Goal: Task Accomplishment & Management: Use online tool/utility

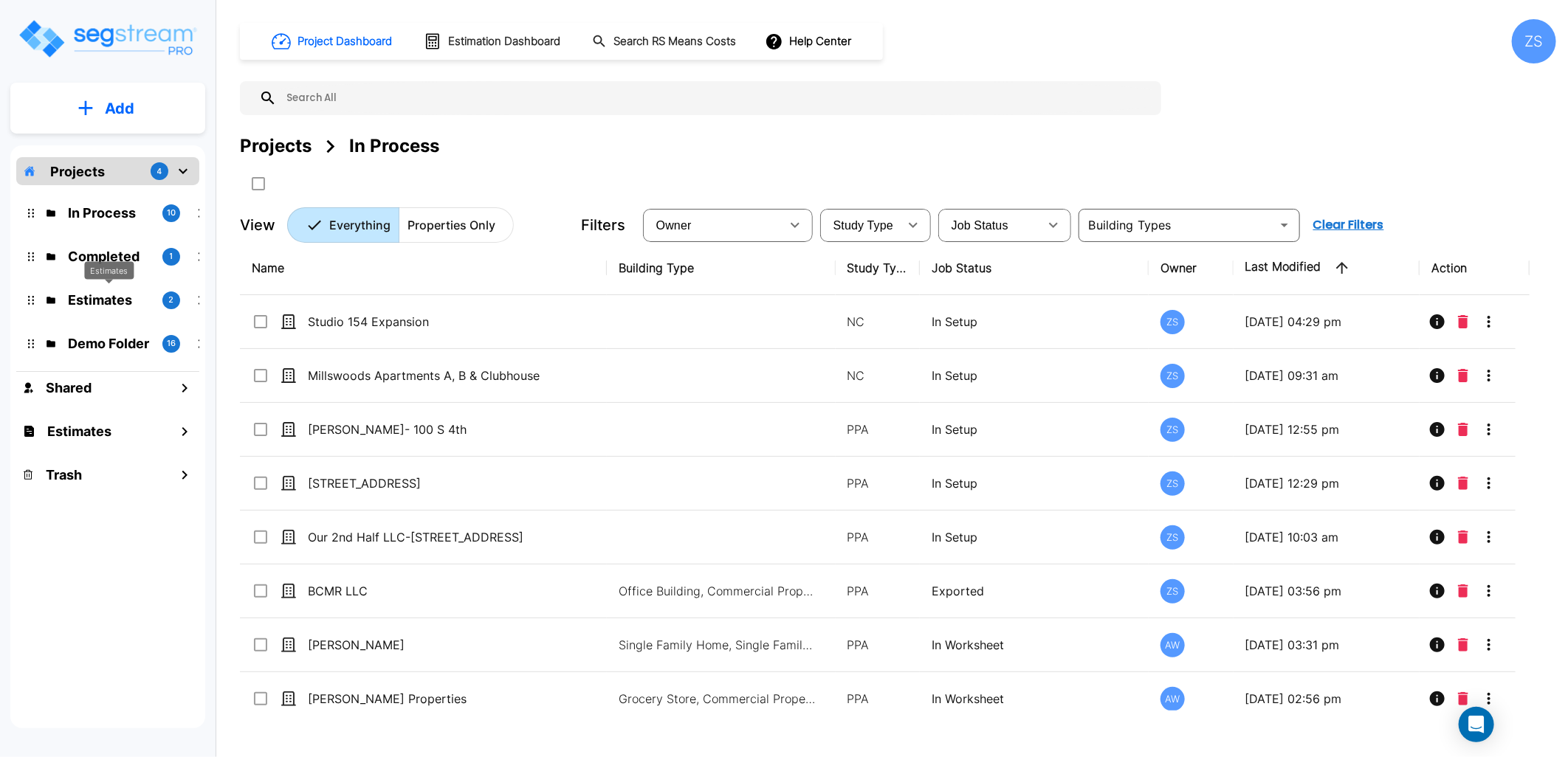
click at [104, 264] on div "Estimates" at bounding box center [109, 270] width 50 height 19
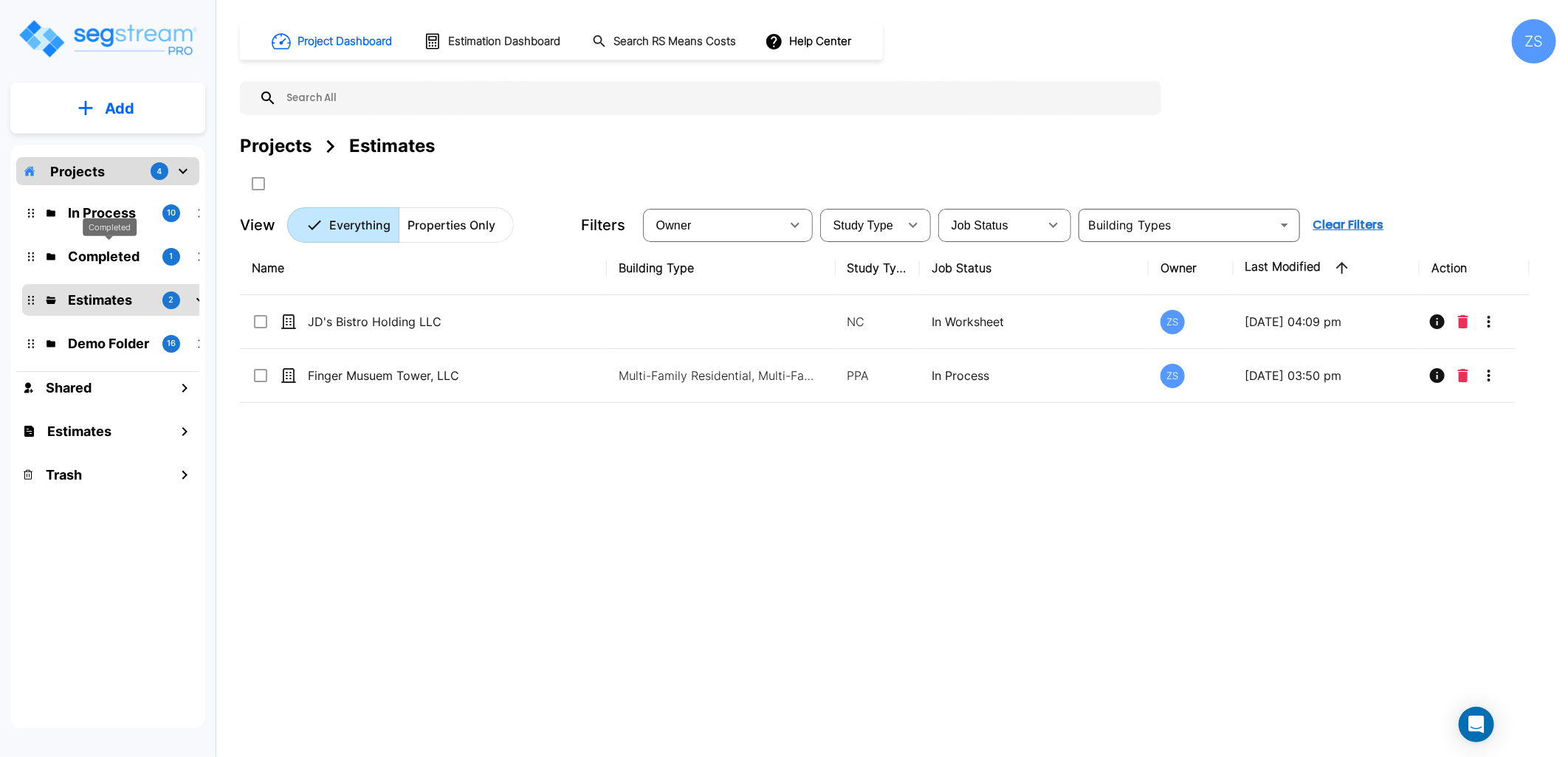
click at [96, 259] on p "Completed" at bounding box center [109, 256] width 82 height 20
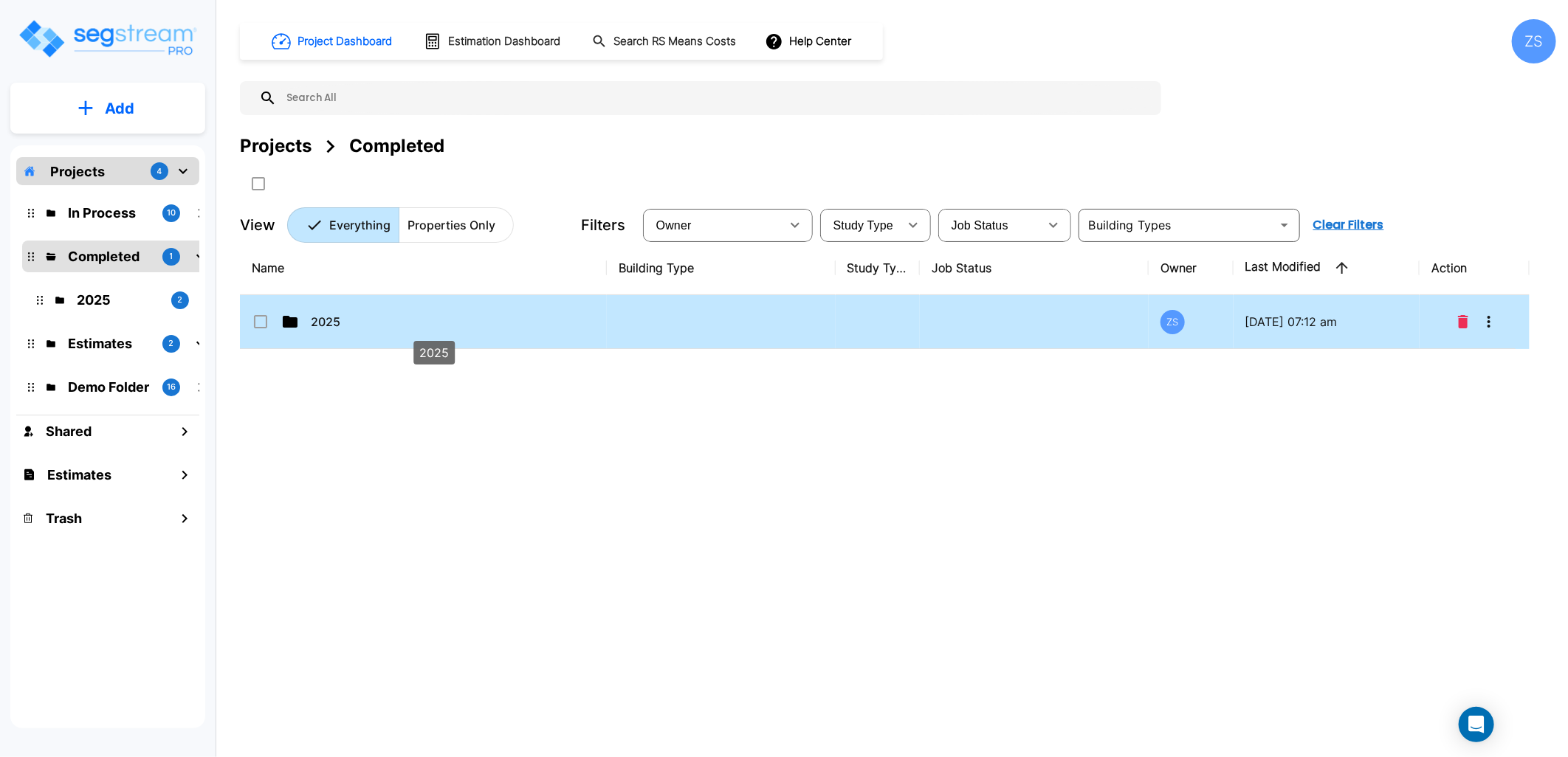
click at [341, 316] on p "2025" at bounding box center [434, 322] width 246 height 18
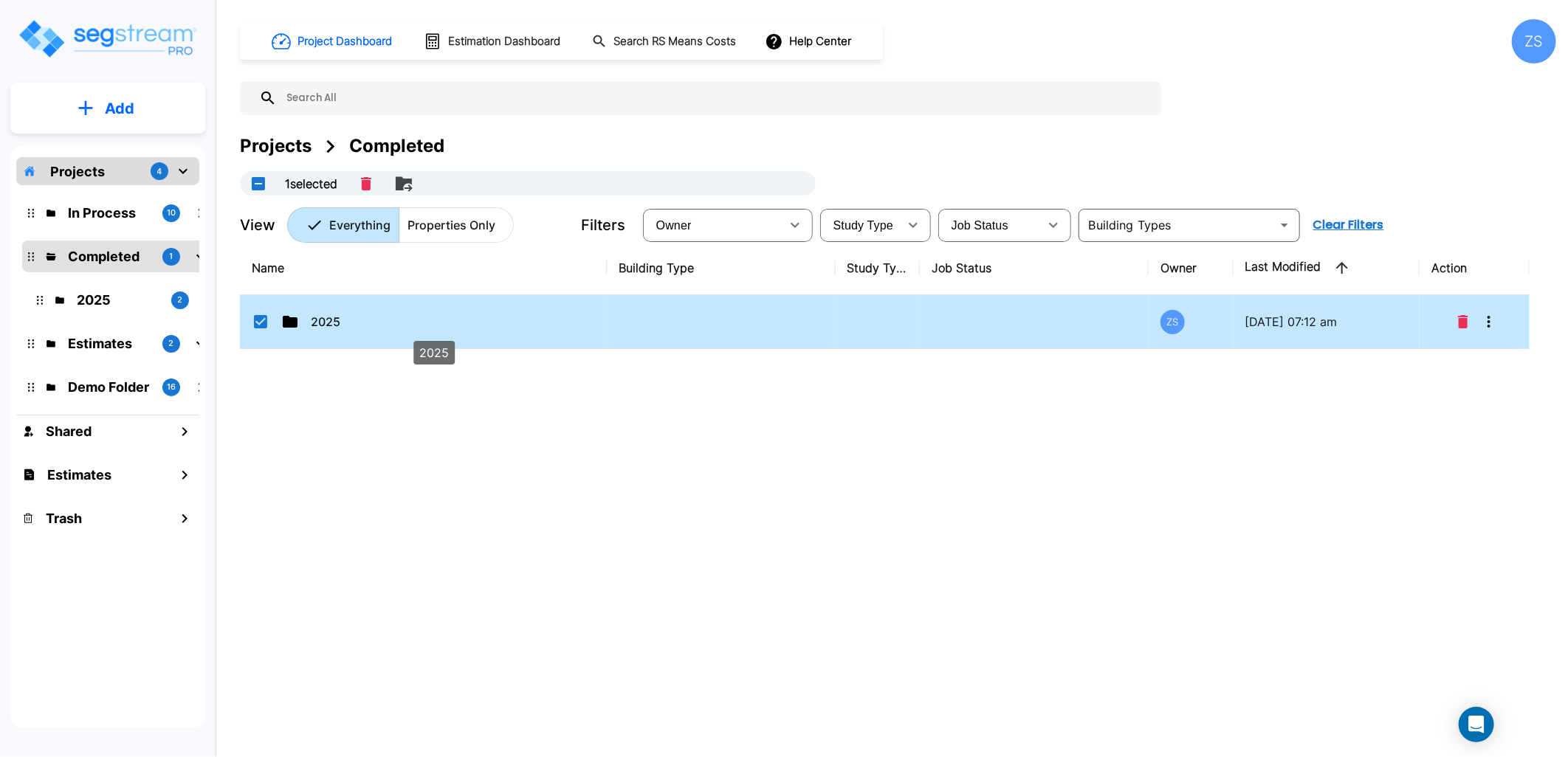
click at [340, 316] on p "2025" at bounding box center [434, 322] width 246 height 18
checkbox input "false"
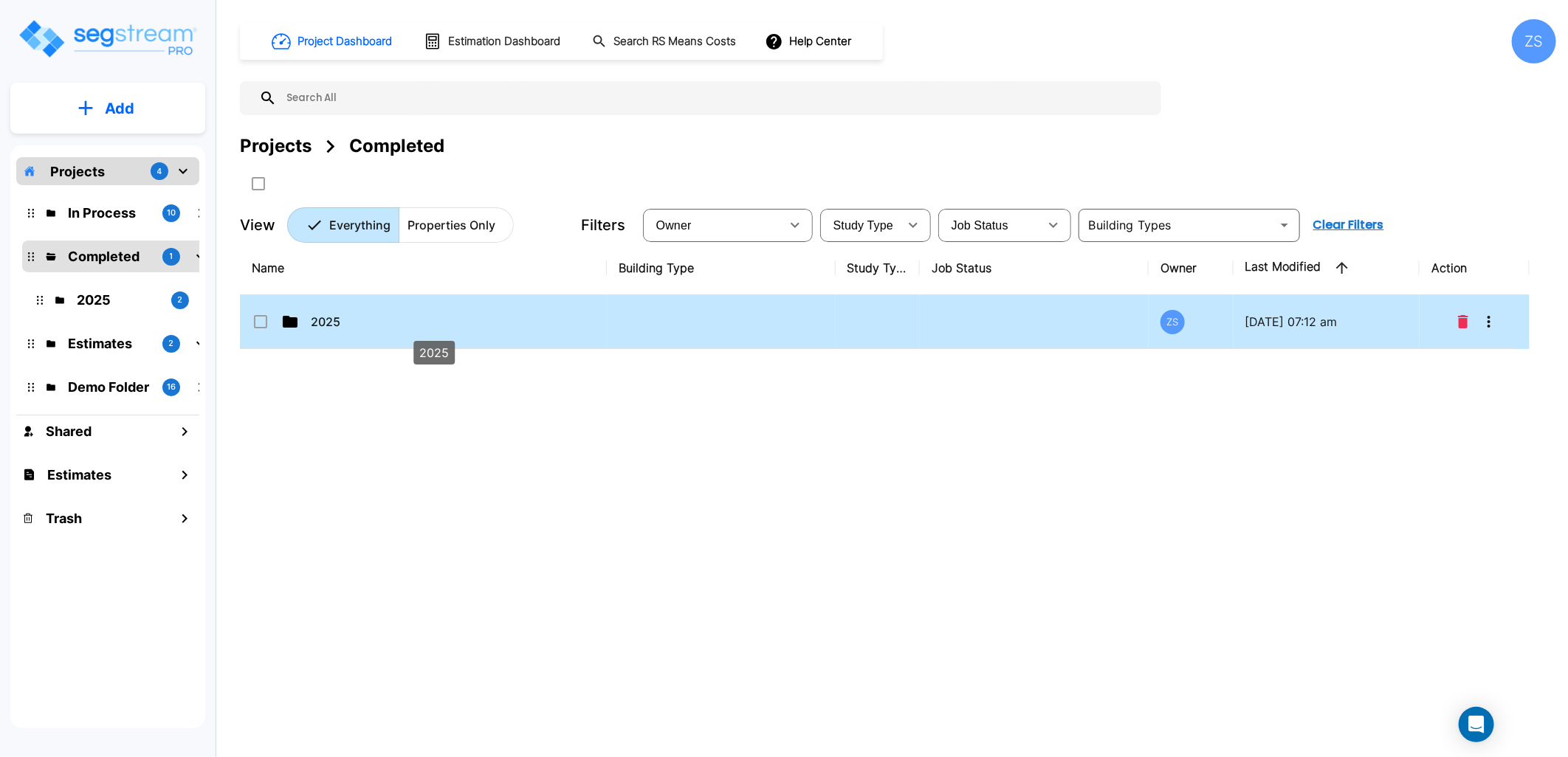
click at [340, 316] on p "2025" at bounding box center [434, 322] width 246 height 18
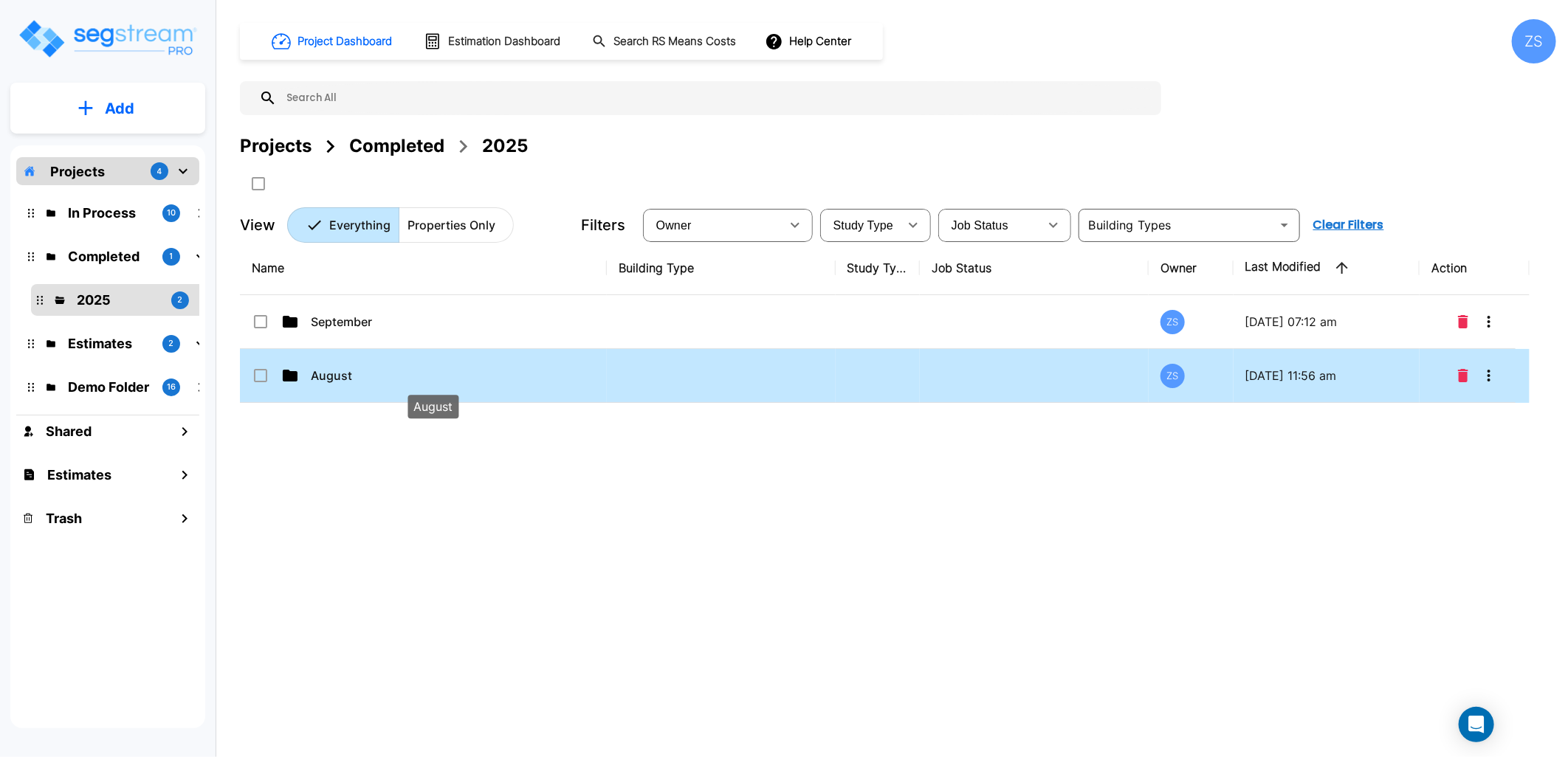
click at [353, 370] on p "August" at bounding box center [434, 376] width 246 height 18
checkbox input "true"
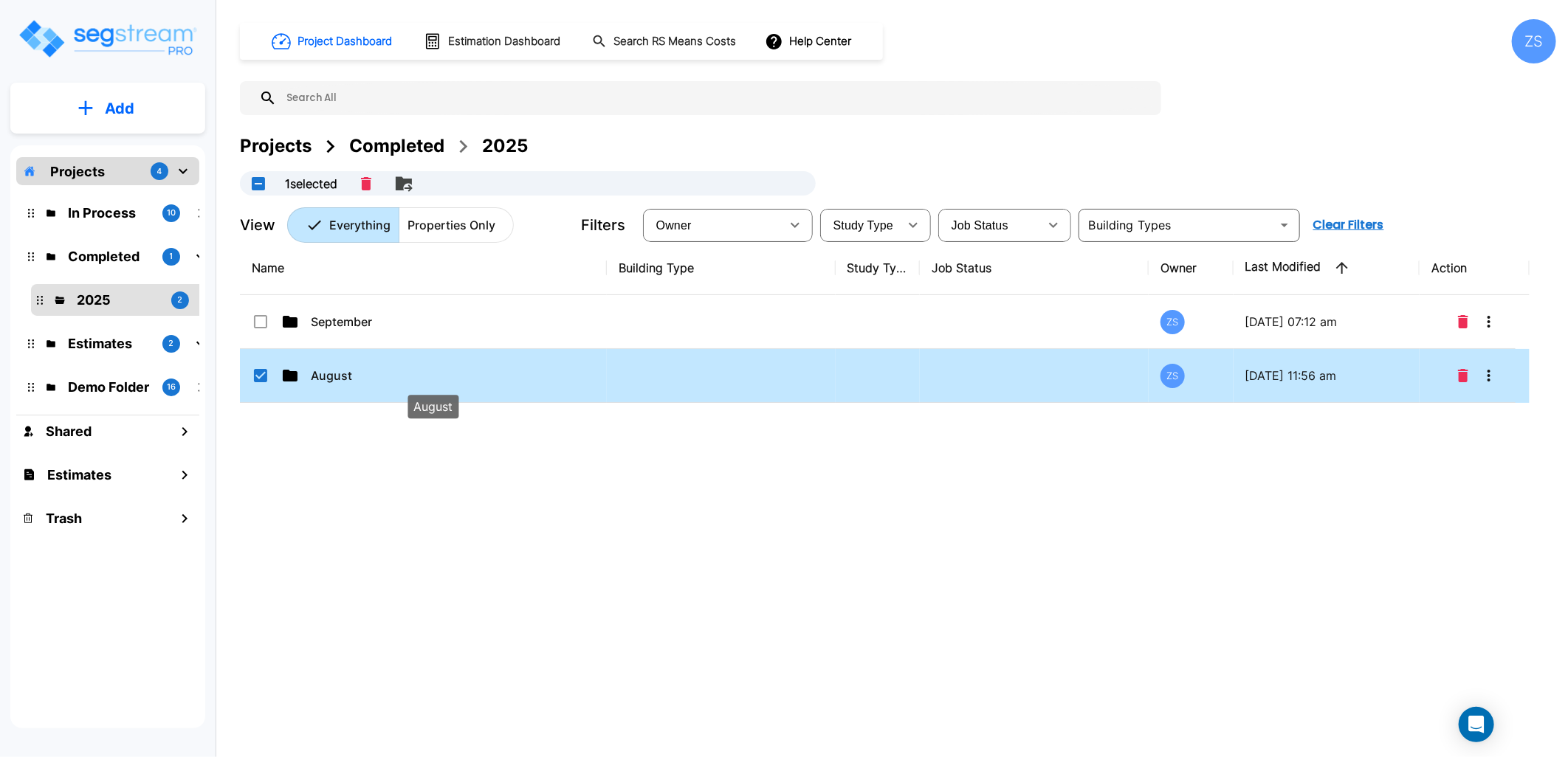
click at [353, 370] on p "August" at bounding box center [434, 376] width 246 height 18
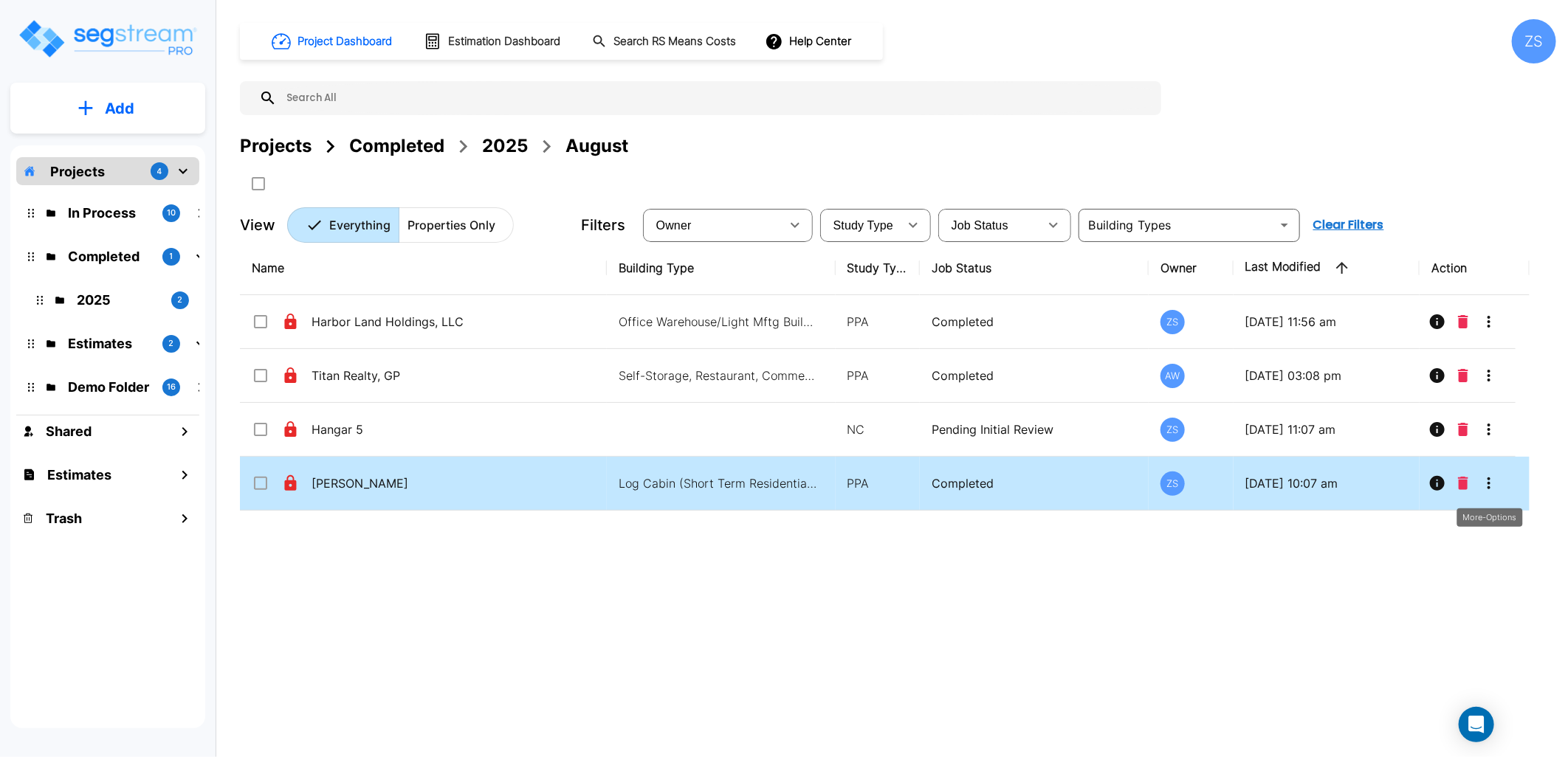
click at [1494, 487] on icon "More-Options" at bounding box center [1489, 483] width 18 height 18
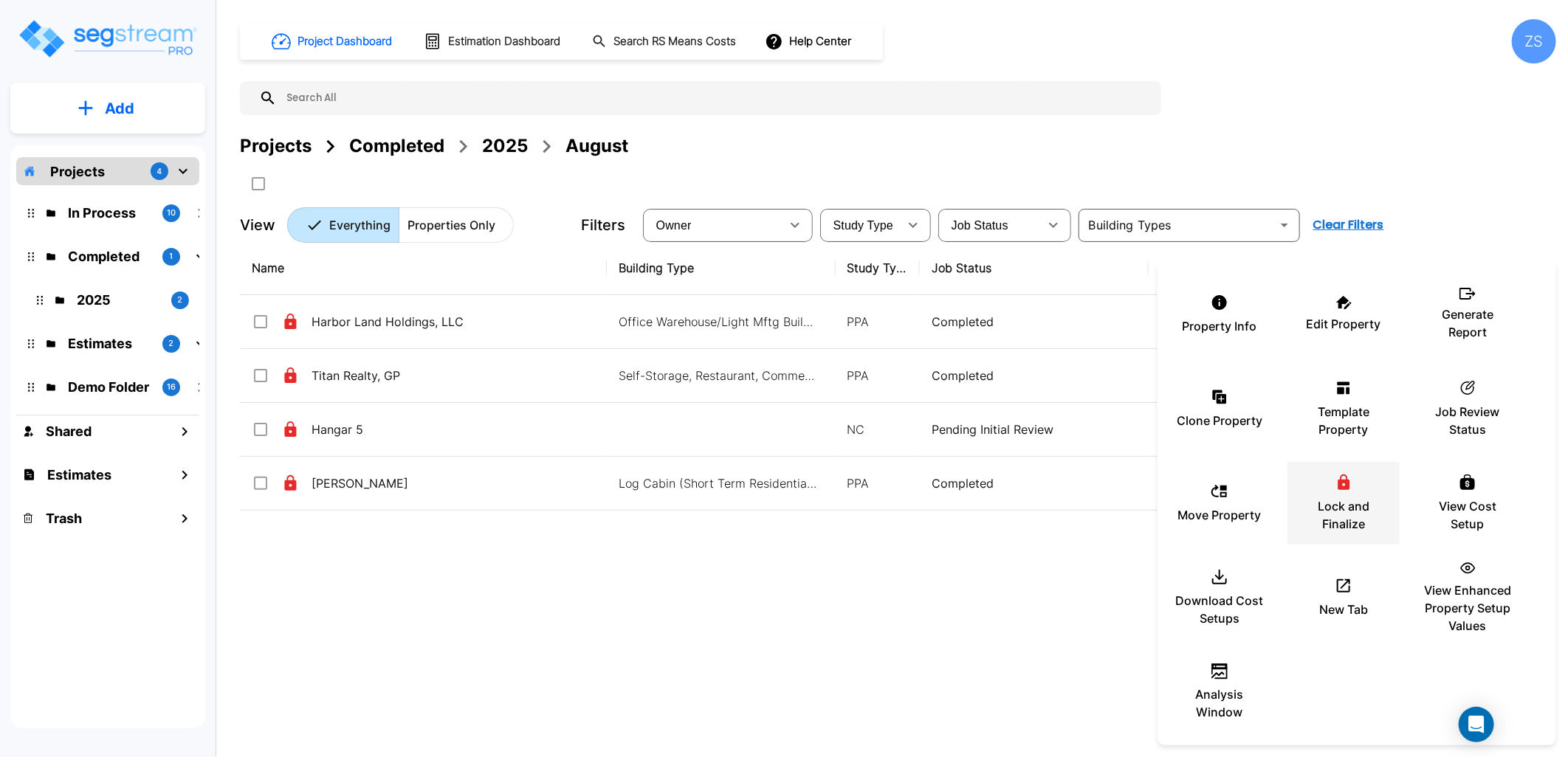
click at [1343, 509] on p "Lock and Finalize" at bounding box center [1343, 515] width 88 height 35
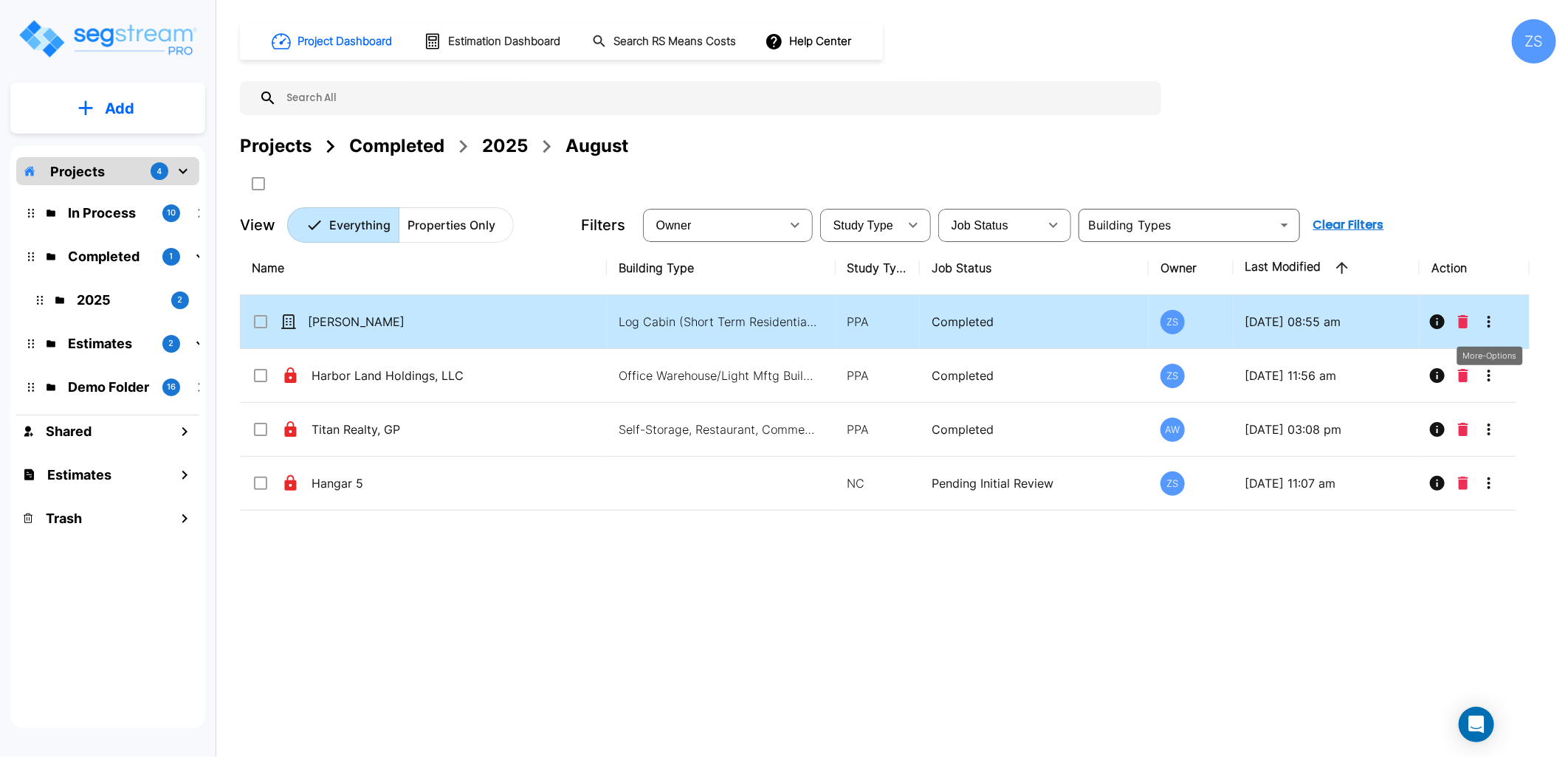
click at [1481, 318] on icon "More-Options" at bounding box center [1489, 322] width 18 height 18
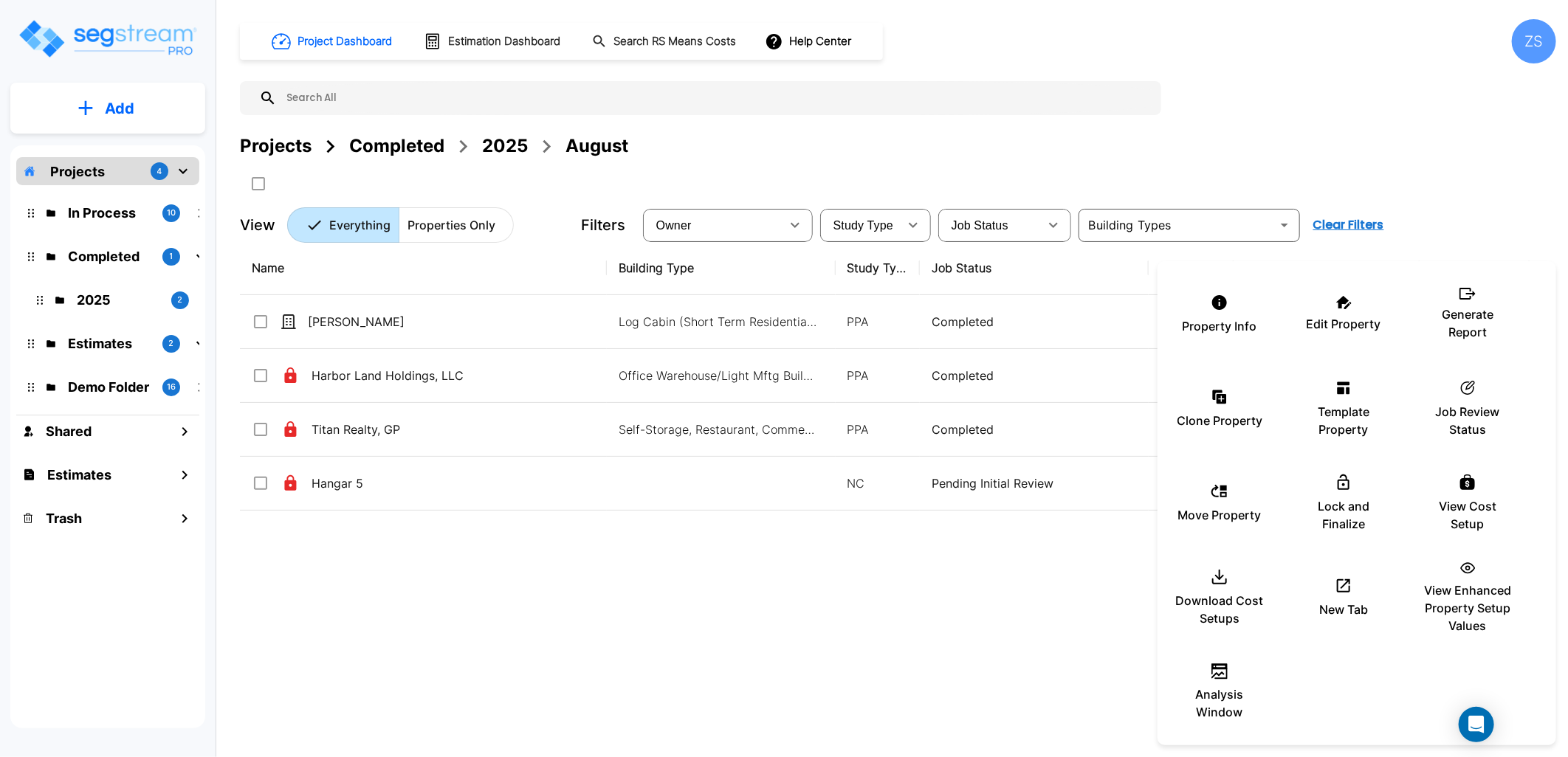
drag, startPoint x: 888, startPoint y: 667, endPoint x: 857, endPoint y: 701, distance: 46.0
click at [886, 667] on div at bounding box center [784, 378] width 1568 height 757
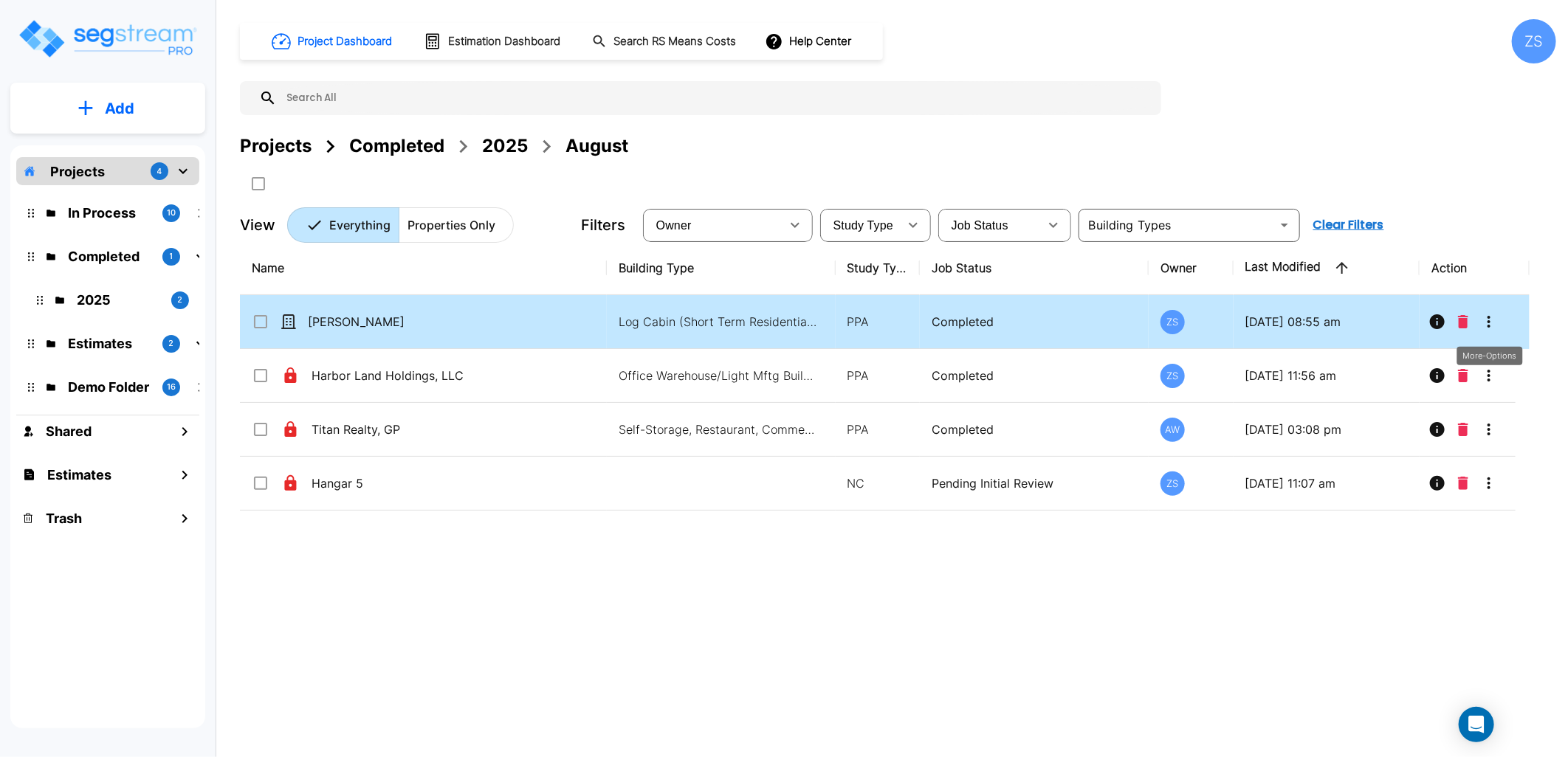
click at [1488, 323] on icon "More-Options" at bounding box center [1489, 322] width 18 height 18
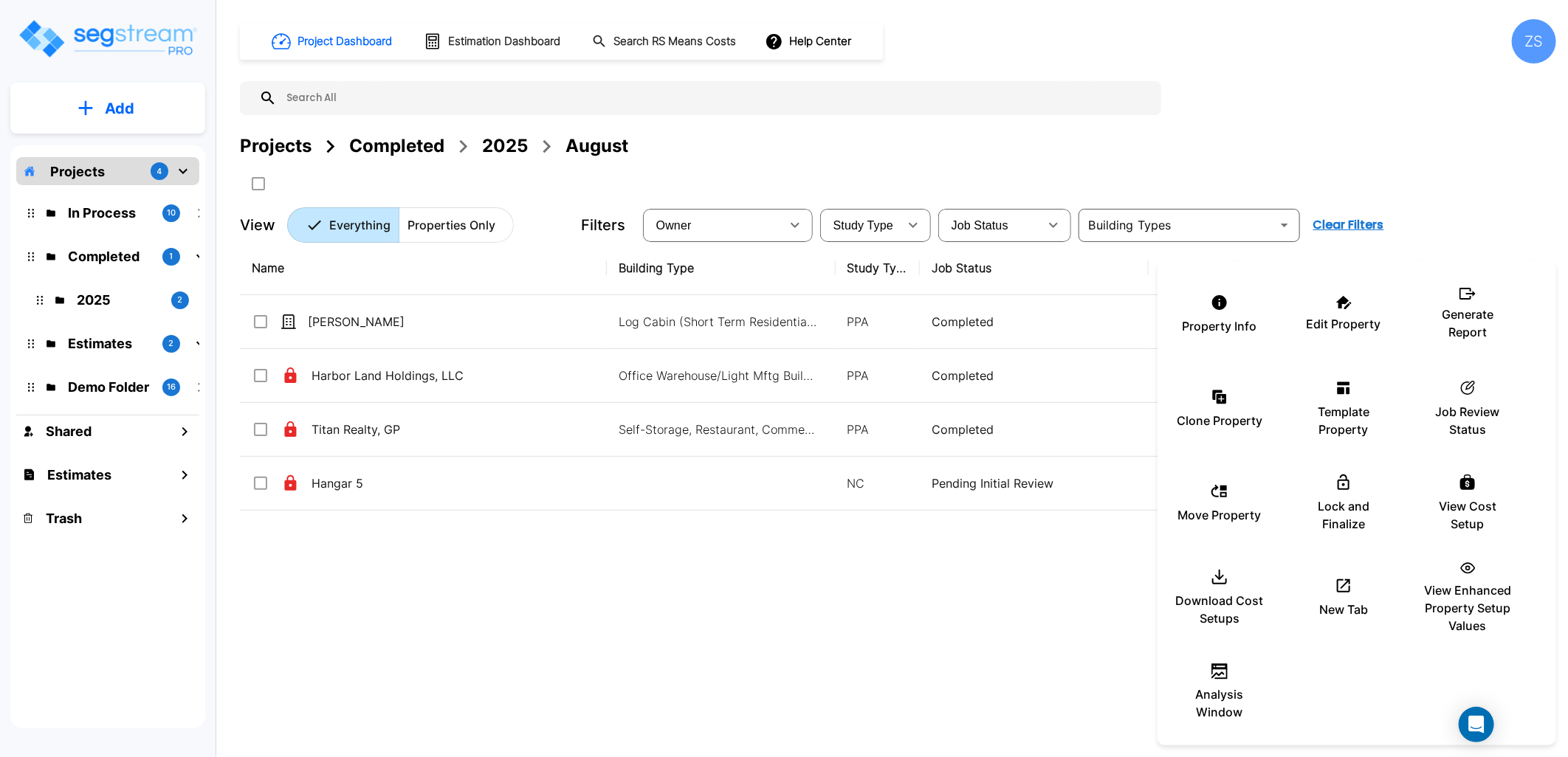
click at [953, 623] on div at bounding box center [784, 378] width 1568 height 757
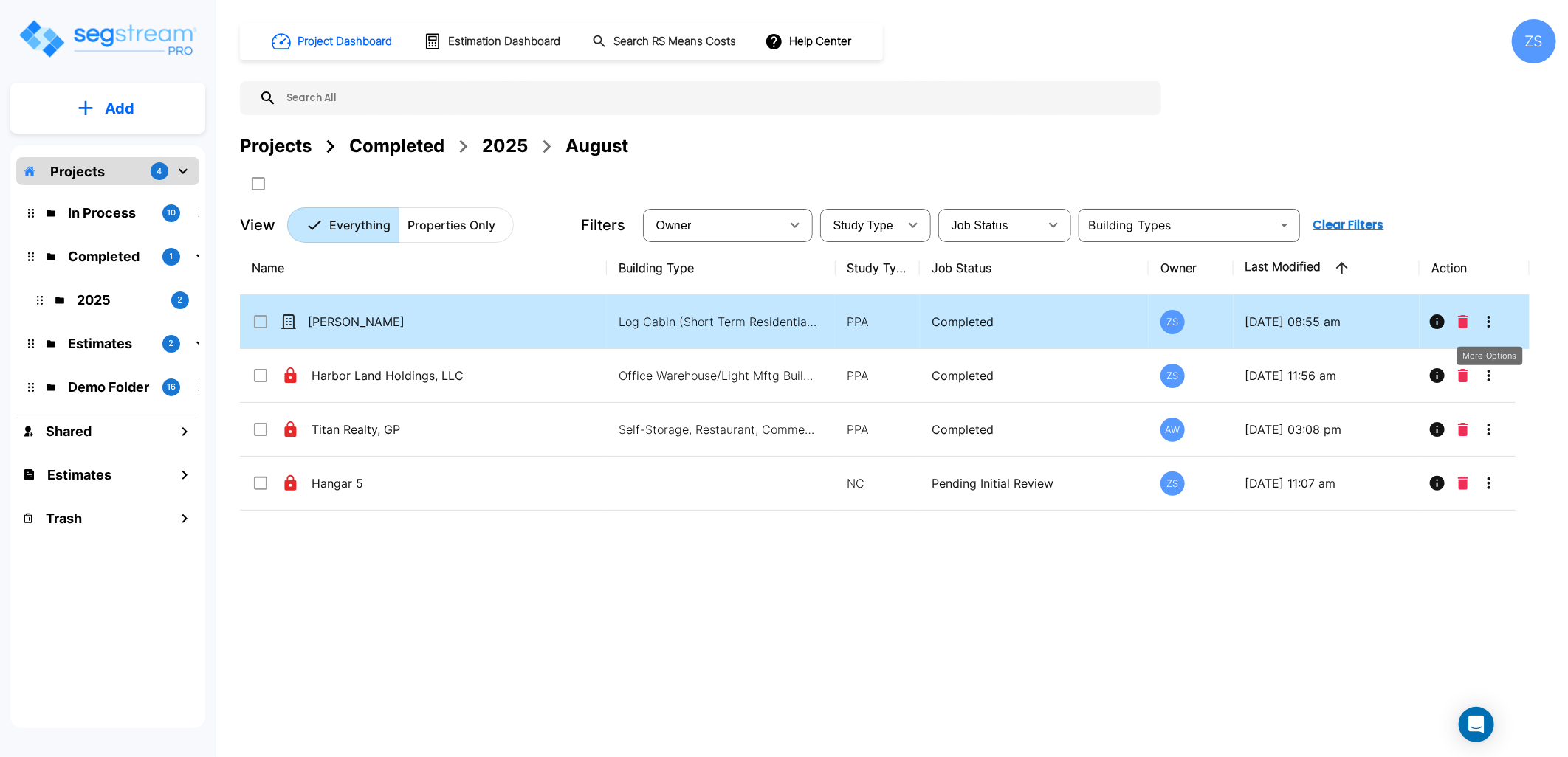
click at [1486, 320] on icon "More-Options" at bounding box center [1489, 322] width 18 height 18
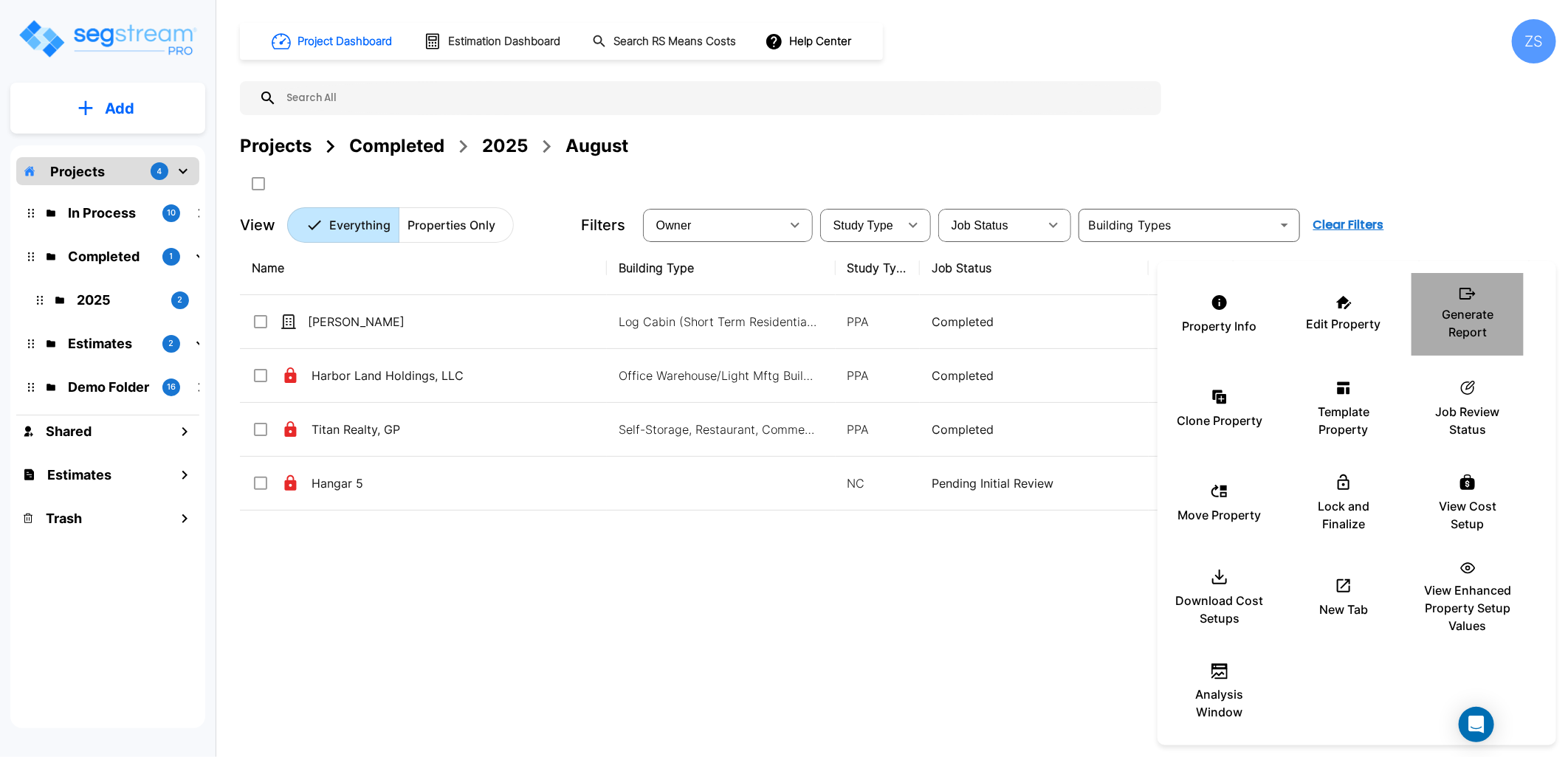
click at [1477, 323] on p "Generate Report" at bounding box center [1467, 323] width 88 height 35
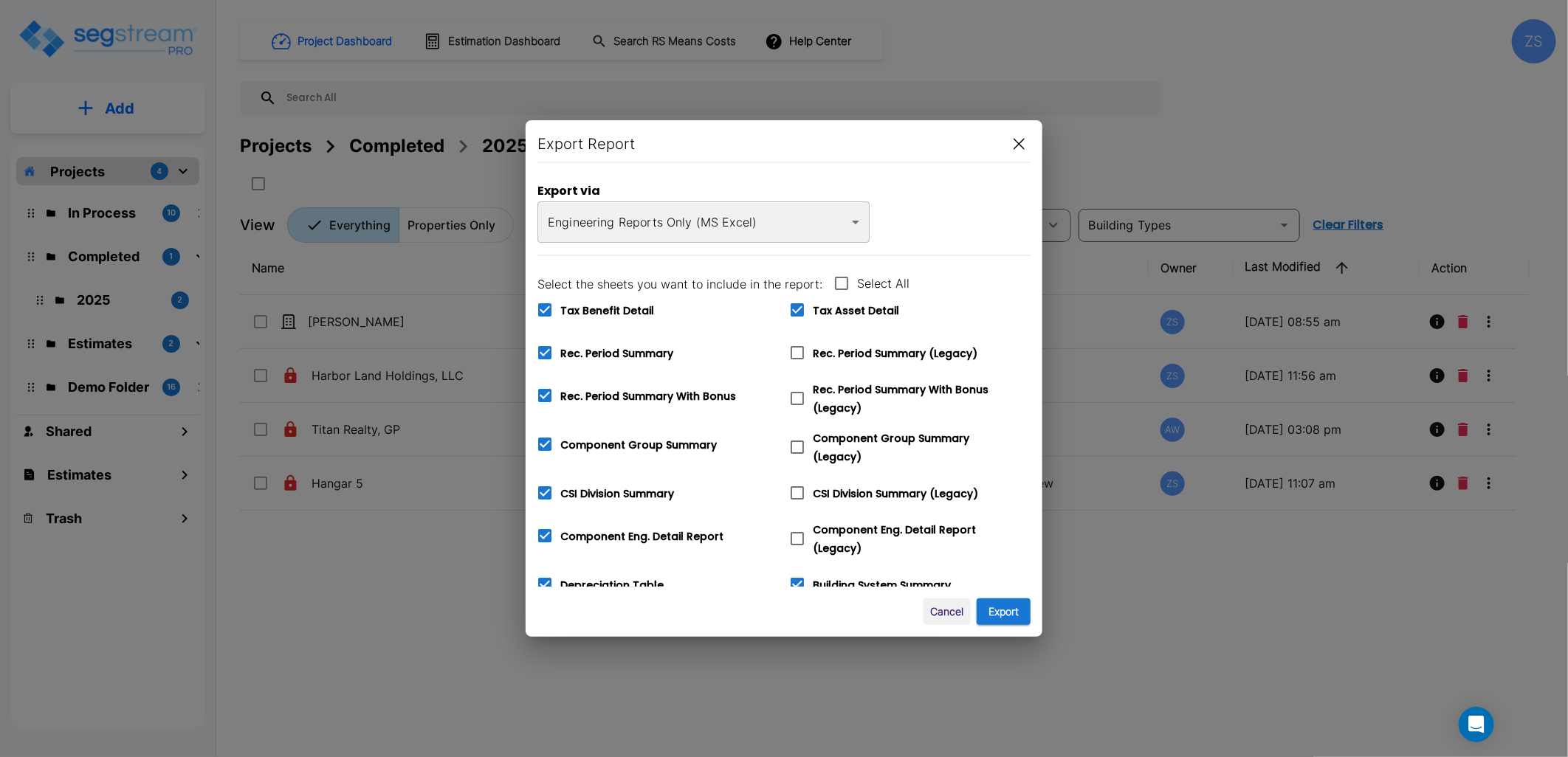
click at [742, 229] on body "× Your report is being generated. Be patient! × We're working on your Modificat…" at bounding box center [784, 378] width 1568 height 757
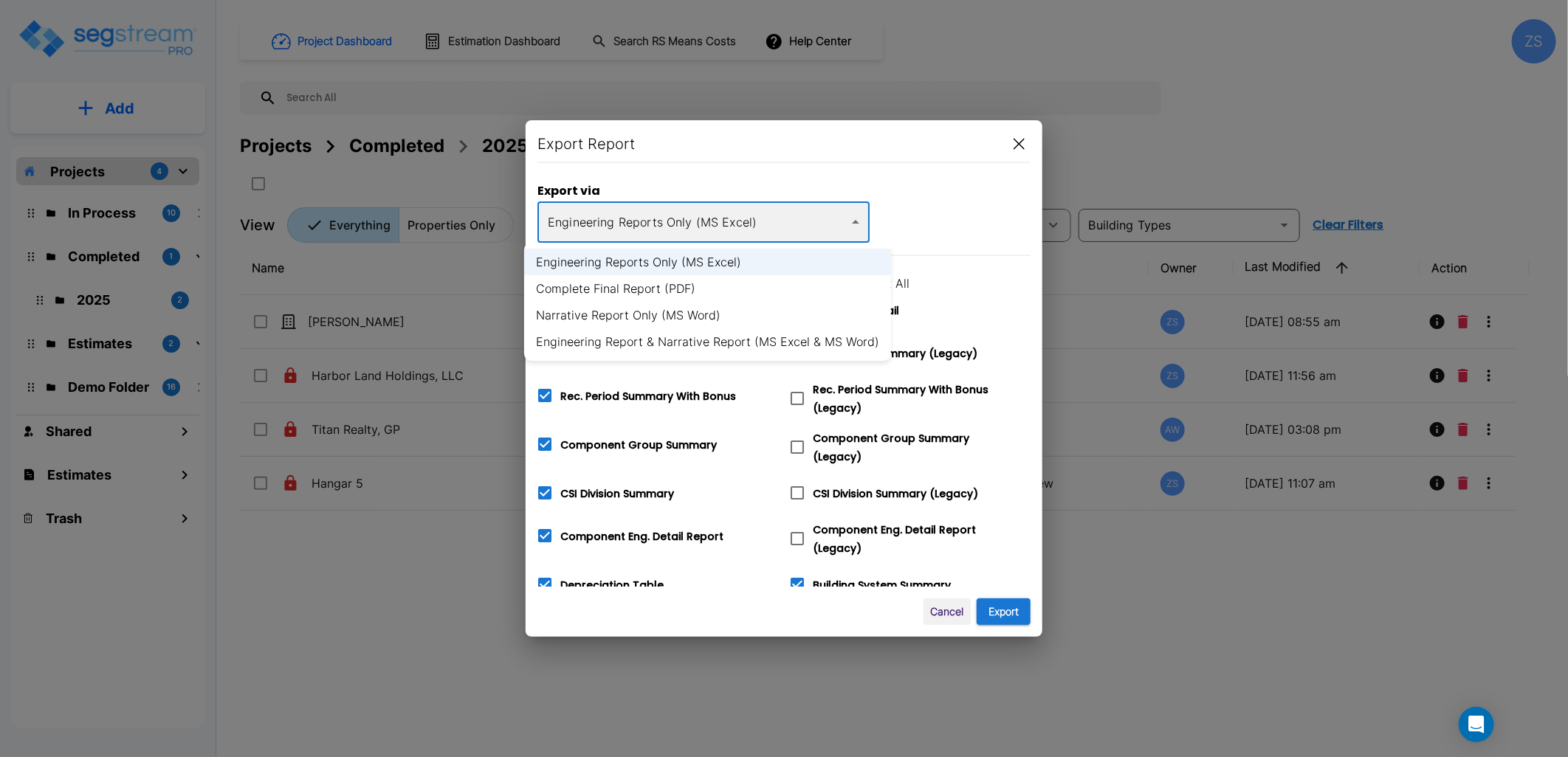
click at [703, 287] on li "Complete Final Report (PDF)" at bounding box center [707, 288] width 367 height 27
type input "pdf"
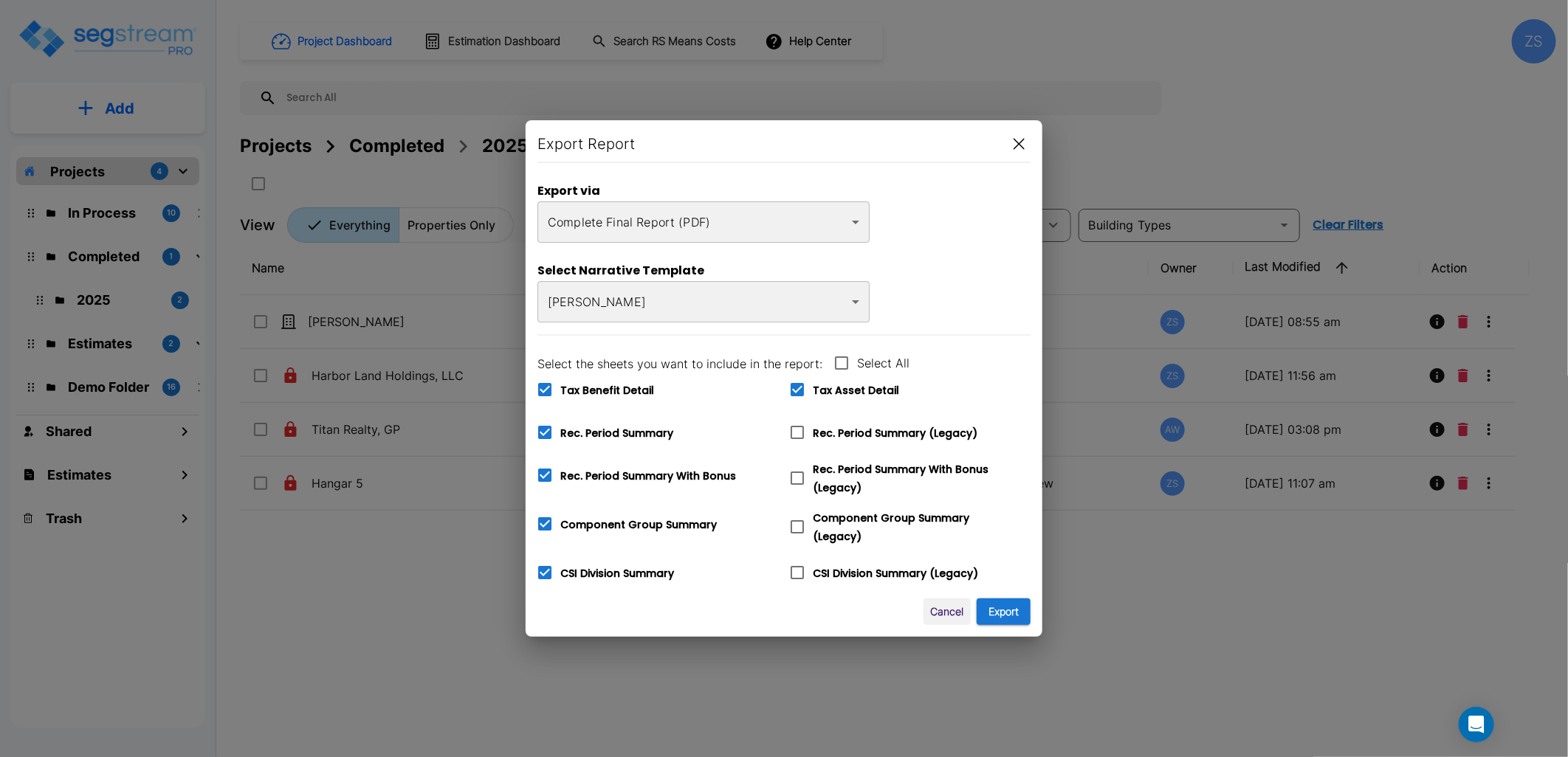
click at [619, 389] on span "Tax Benefit Detail" at bounding box center [607, 390] width 94 height 15
click at [544, 386] on input "Tax Benefit Detail" at bounding box center [536, 380] width 15 height 12
checkbox input "false"
click at [636, 431] on span "Rec. Period Summary" at bounding box center [617, 432] width 113 height 15
click at [544, 430] on input "Rec. Period Summary" at bounding box center [536, 423] width 15 height 12
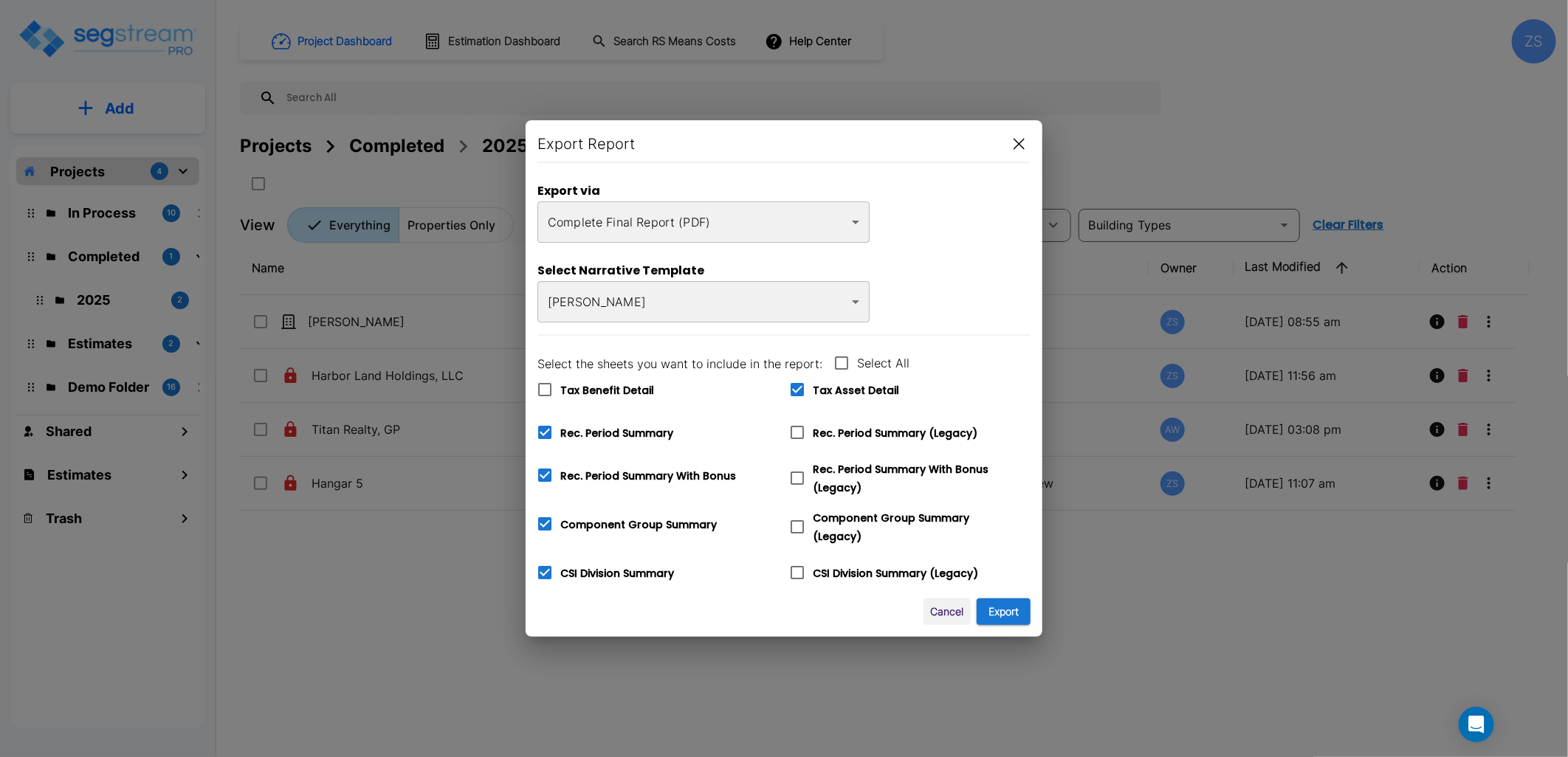
checkbox input "false"
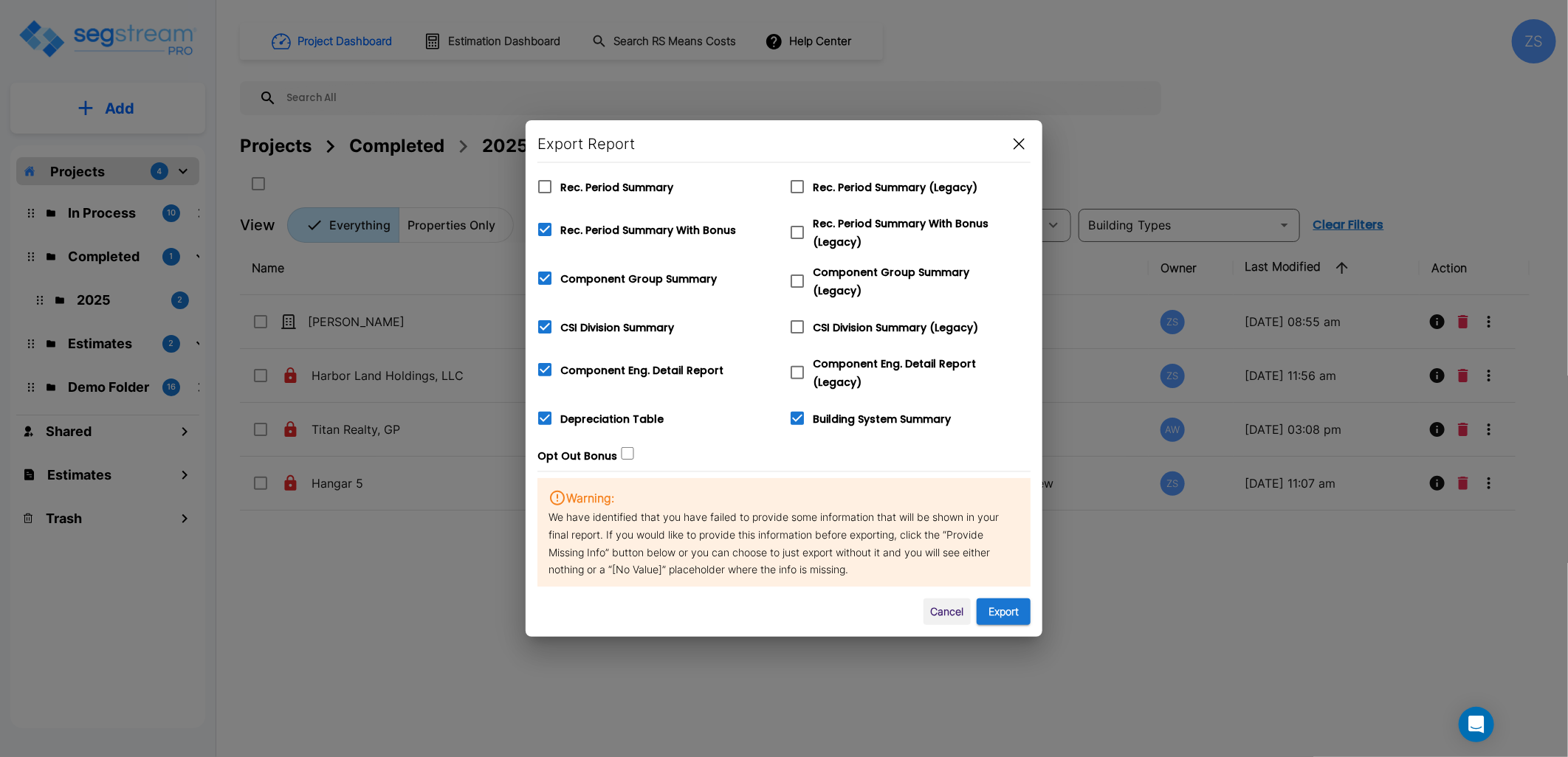
scroll to position [289, 0]
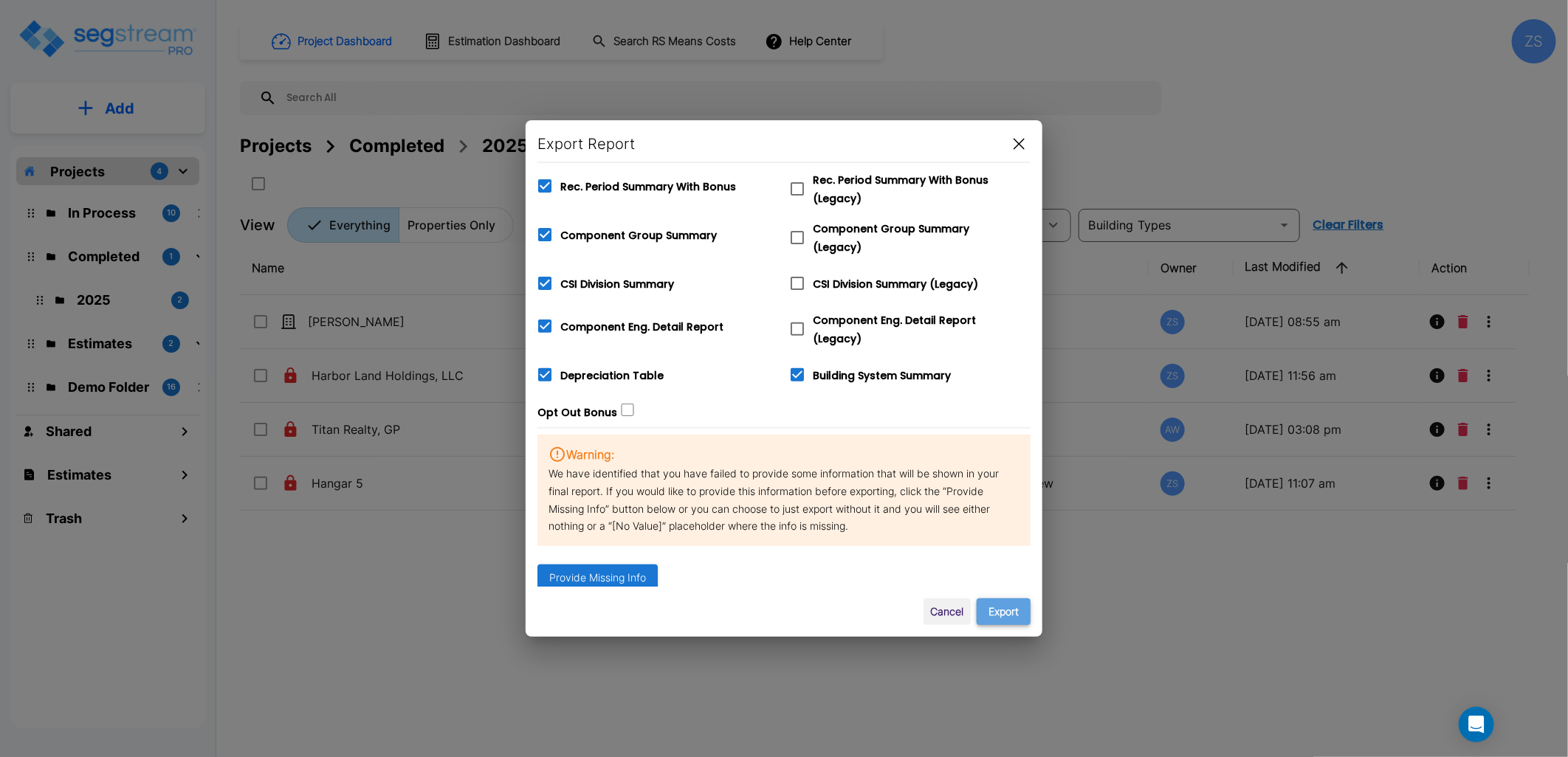
click at [1012, 608] on button "Export" at bounding box center [1003, 612] width 54 height 27
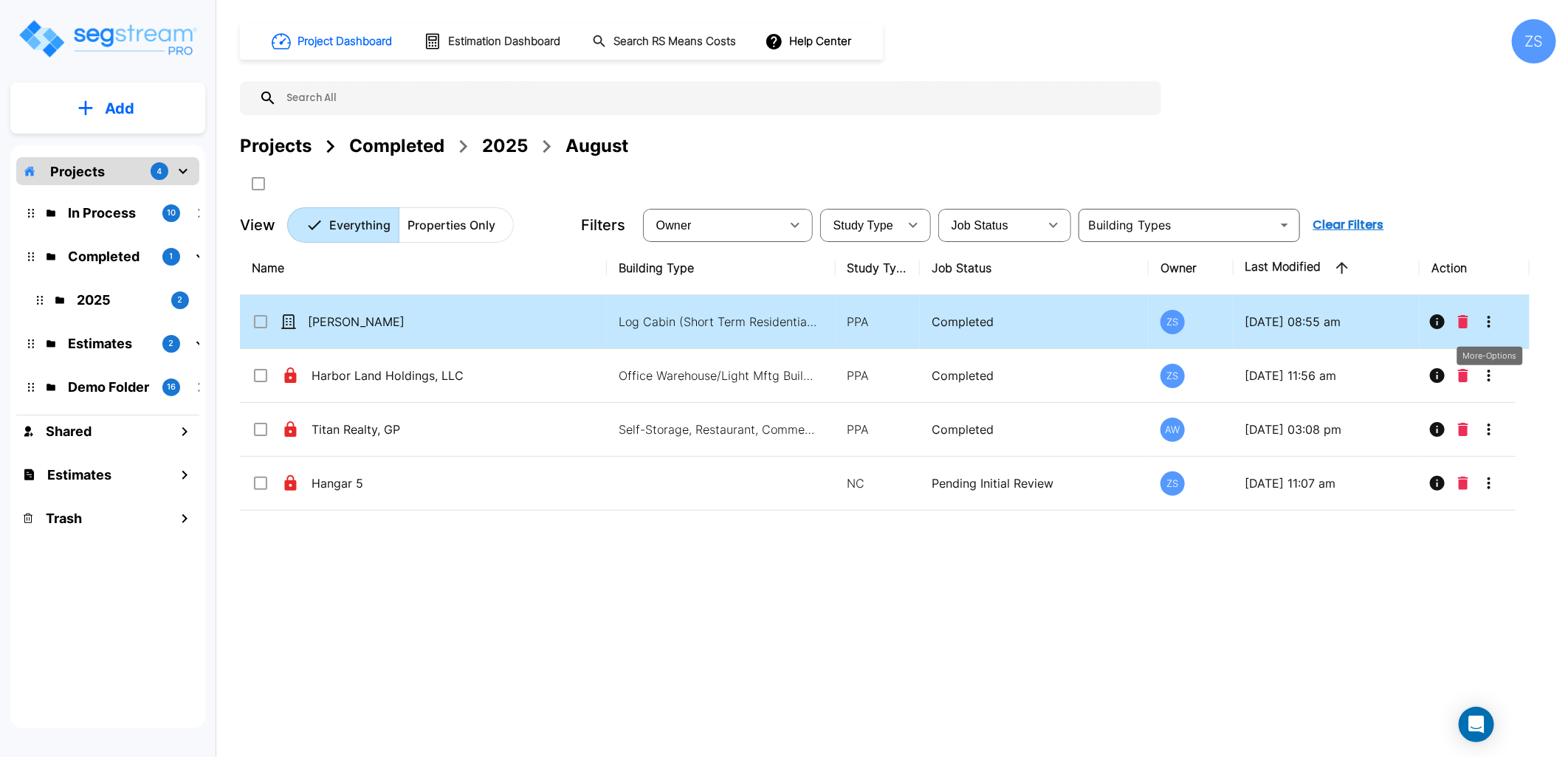
click at [1493, 327] on icon "More-Options" at bounding box center [1489, 322] width 18 height 18
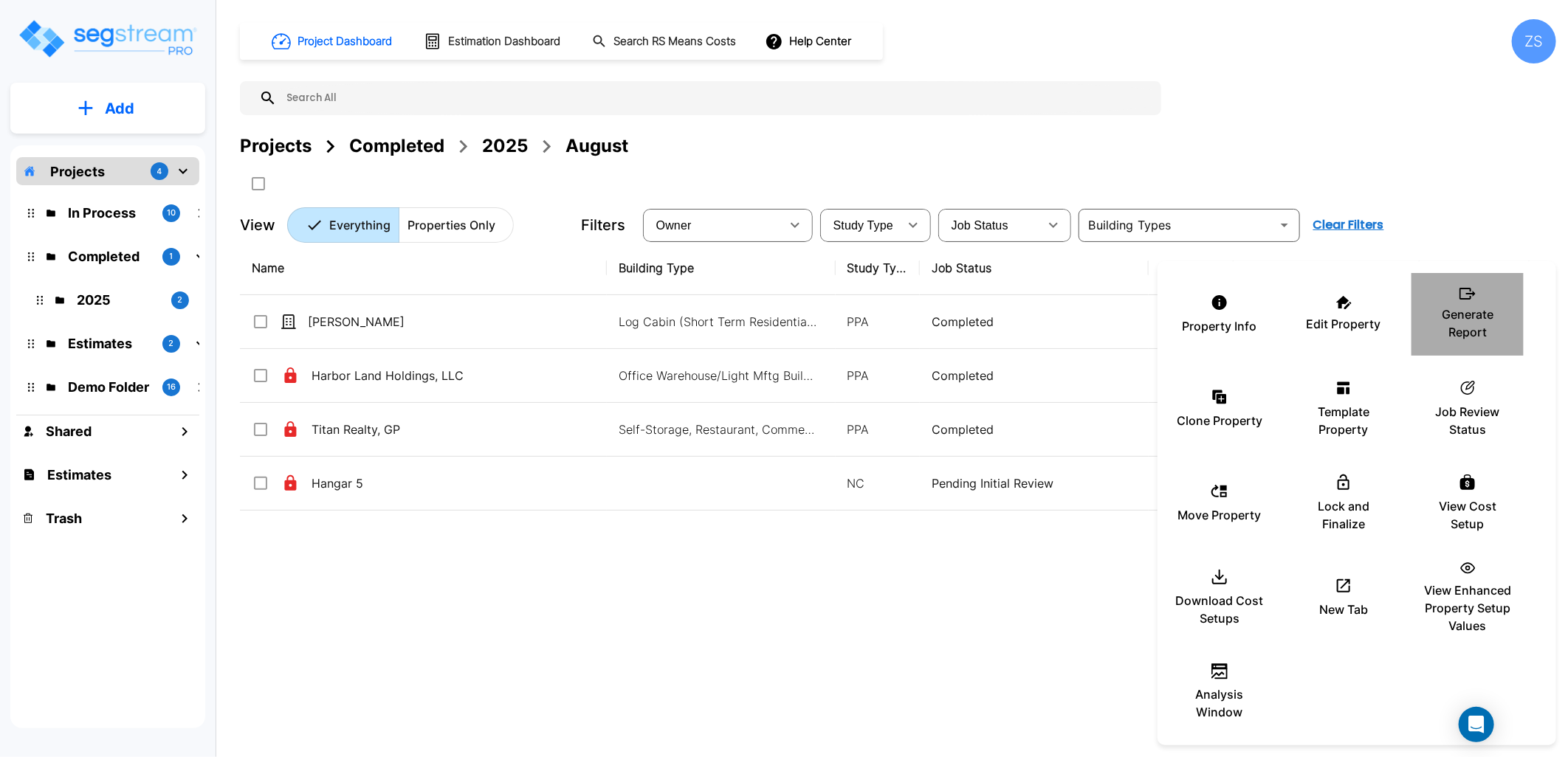
click at [1472, 317] on p "Generate Report" at bounding box center [1467, 323] width 88 height 35
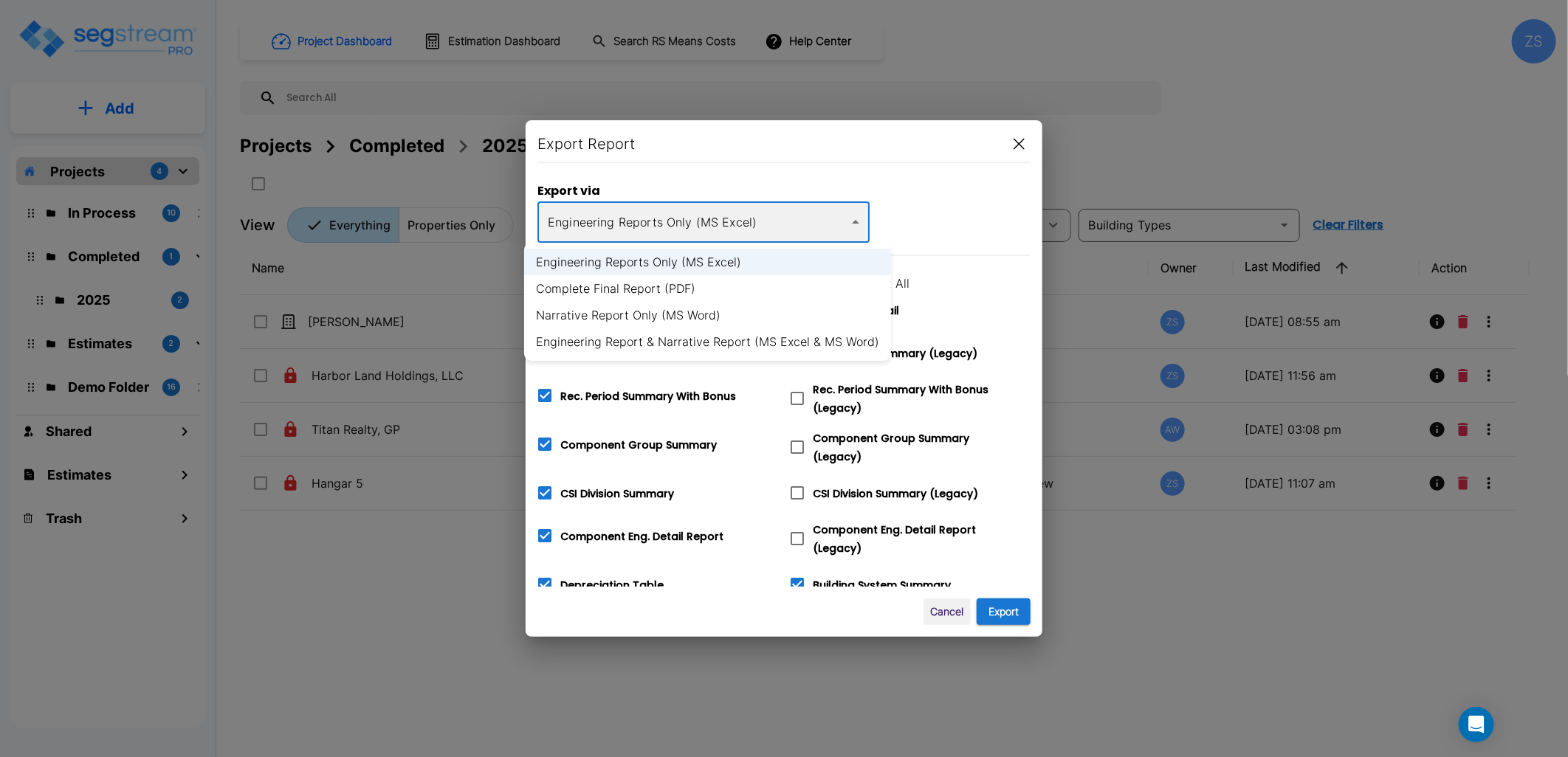
click at [746, 226] on body "× Your report is being generated. Be patient! × We're working on your Modificat…" at bounding box center [784, 378] width 1568 height 757
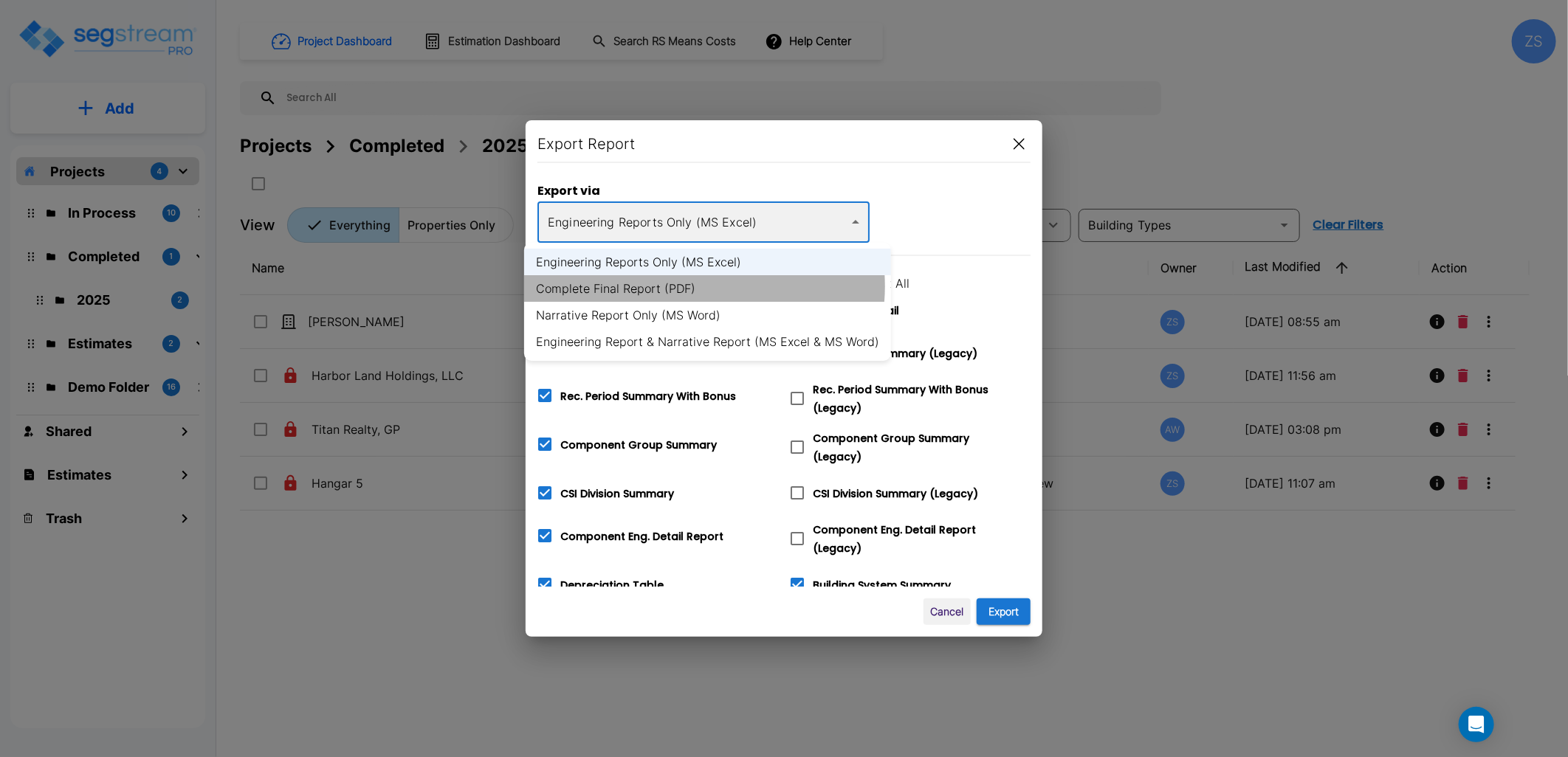
click at [690, 287] on li "Complete Final Report (PDF)" at bounding box center [707, 288] width 367 height 27
type input "pdf"
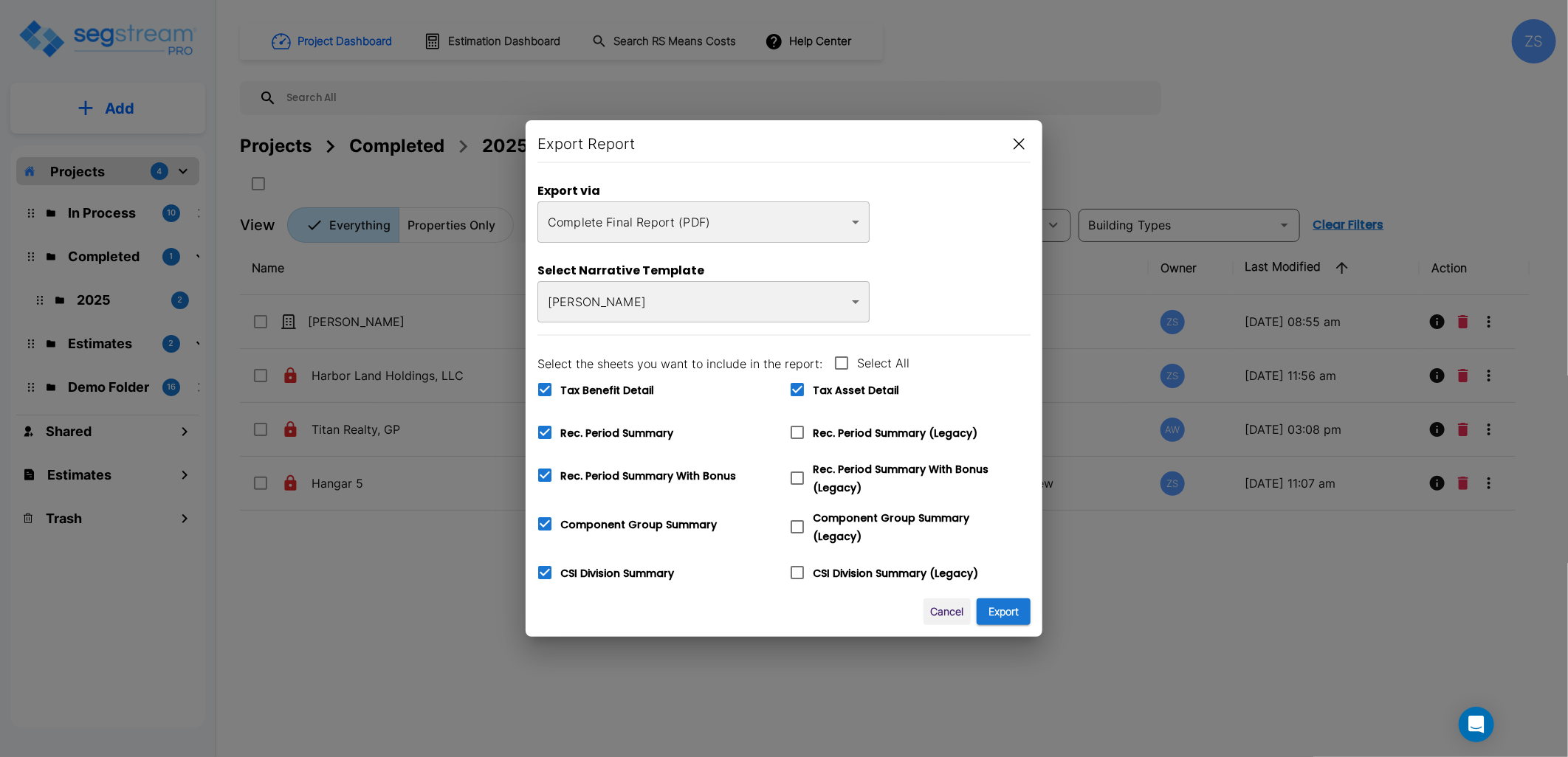
click at [613, 389] on span "Tax Benefit Detail" at bounding box center [607, 390] width 94 height 15
click at [544, 386] on input "Tax Benefit Detail" at bounding box center [536, 380] width 15 height 12
checkbox input "false"
drag, startPoint x: 624, startPoint y: 431, endPoint x: 641, endPoint y: 433, distance: 17.1
click at [623, 431] on span "Rec. Period Summary" at bounding box center [617, 432] width 113 height 15
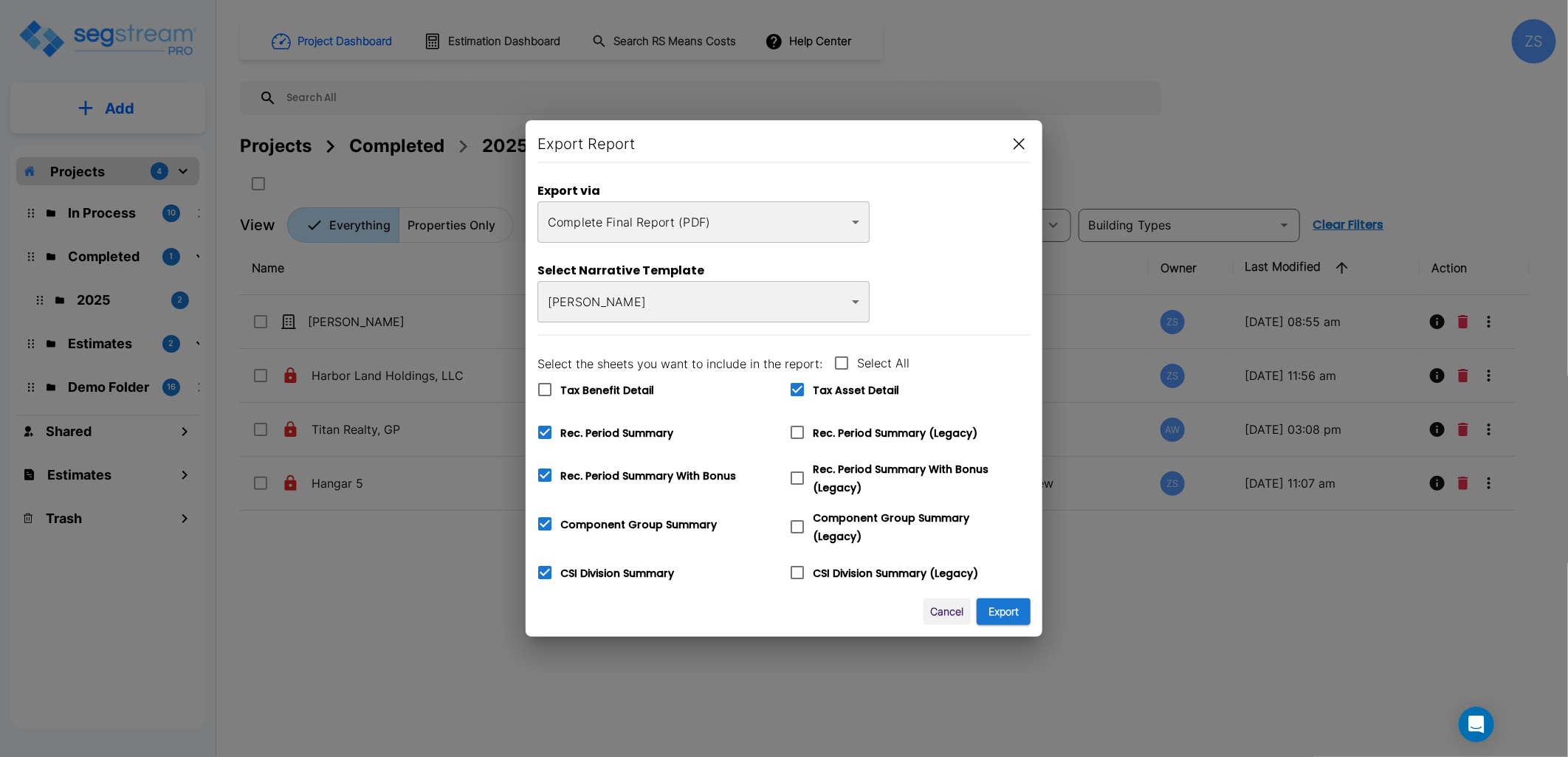
click at [544, 430] on input "Rec. Period Summary" at bounding box center [536, 423] width 15 height 12
checkbox input "false"
checkbox input "true"
click at [625, 386] on span "Tax Benefit Detail" at bounding box center [607, 390] width 94 height 15
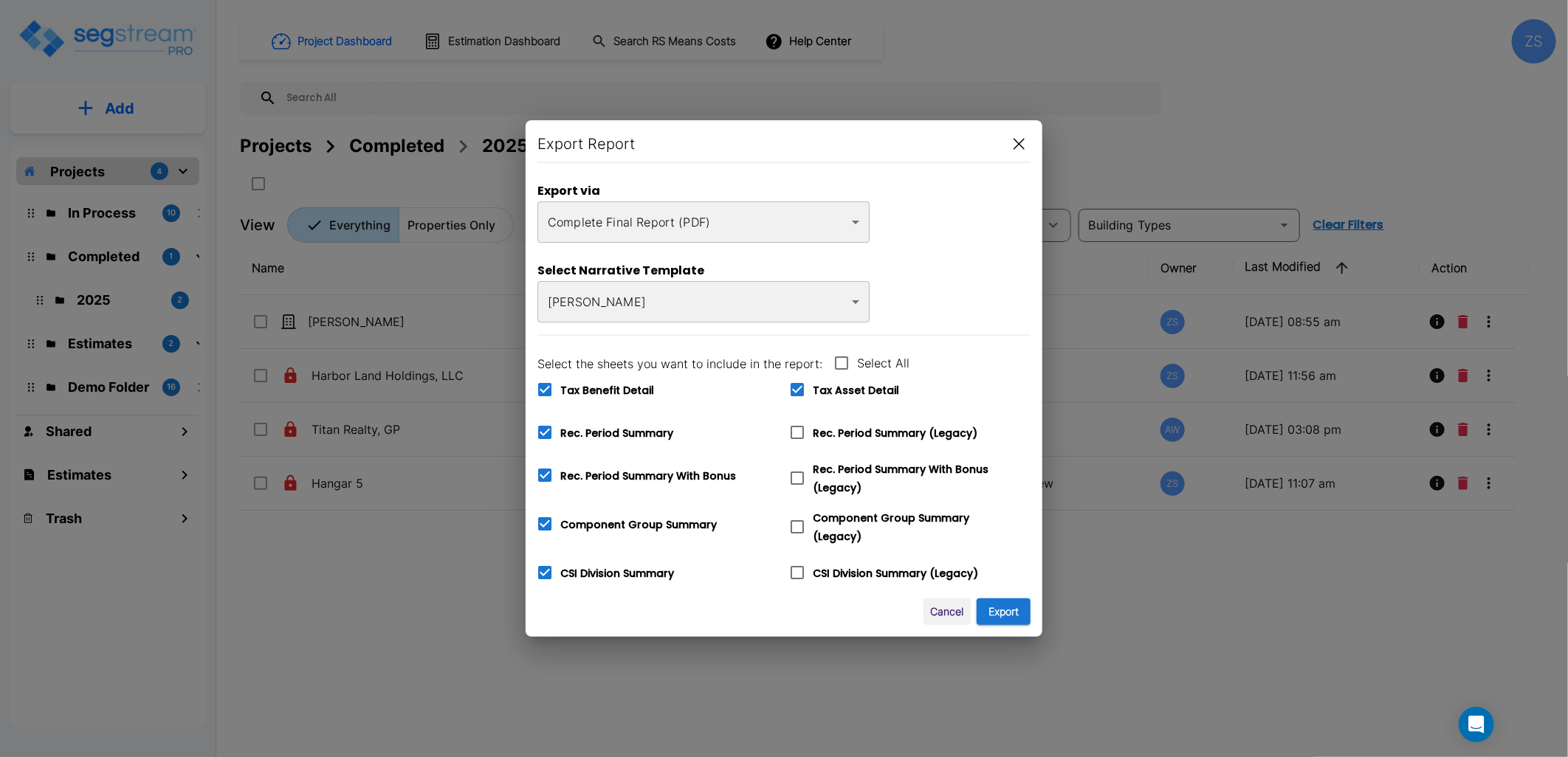
click at [544, 386] on input "Tax Benefit Detail" at bounding box center [536, 380] width 15 height 12
checkbox input "false"
click at [621, 431] on span "Rec. Period Summary" at bounding box center [617, 432] width 113 height 15
click at [544, 430] on input "Rec. Period Summary" at bounding box center [536, 423] width 15 height 12
checkbox input "false"
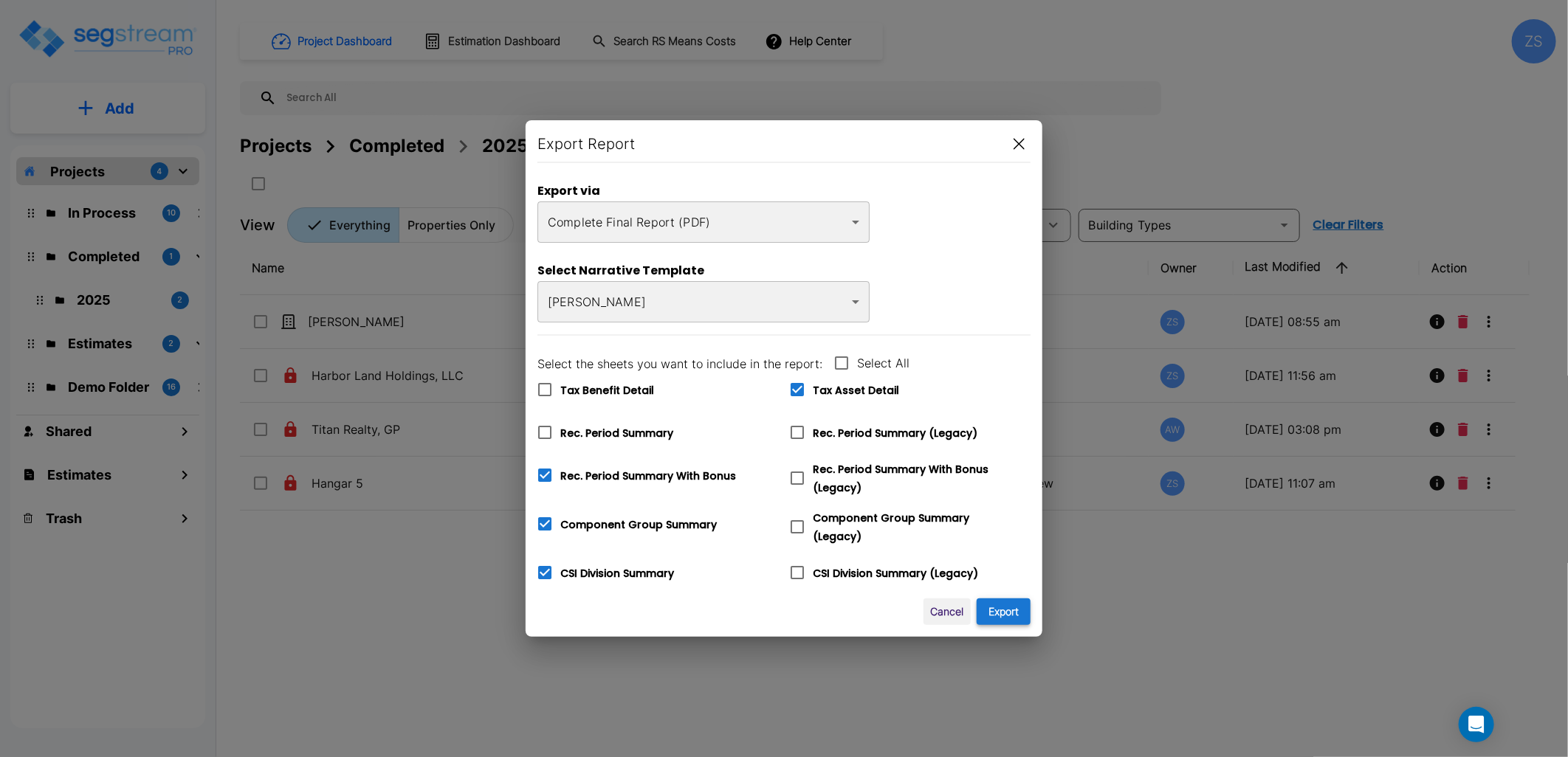
click at [1013, 609] on button "Export" at bounding box center [1003, 612] width 54 height 27
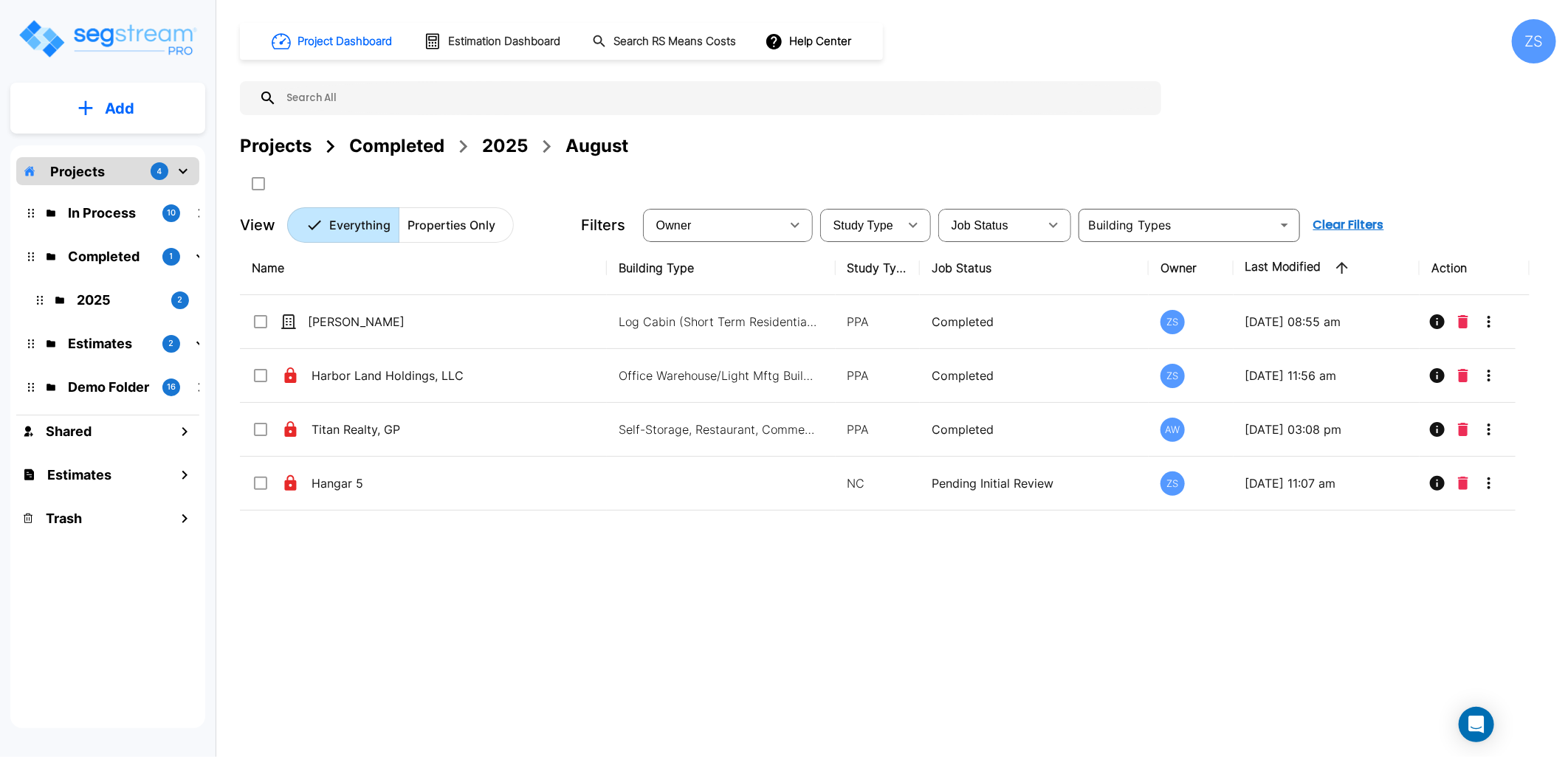
click at [1201, 662] on div "Name Building Type Study Type Job Status Owner Last Modified Action [PERSON_NAM…" at bounding box center [884, 476] width 1289 height 470
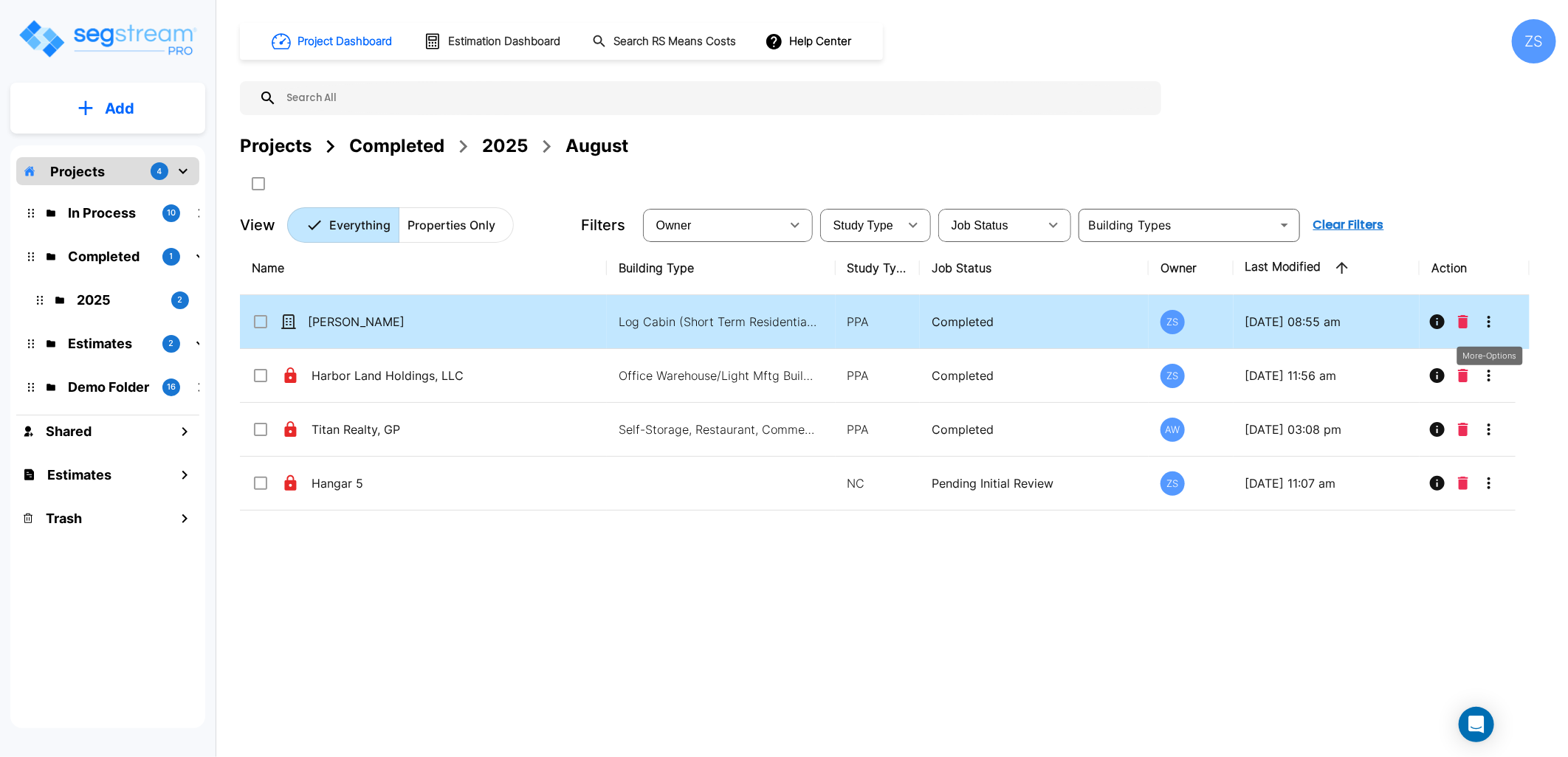
click at [1487, 318] on icon "More-Options" at bounding box center [1489, 322] width 18 height 18
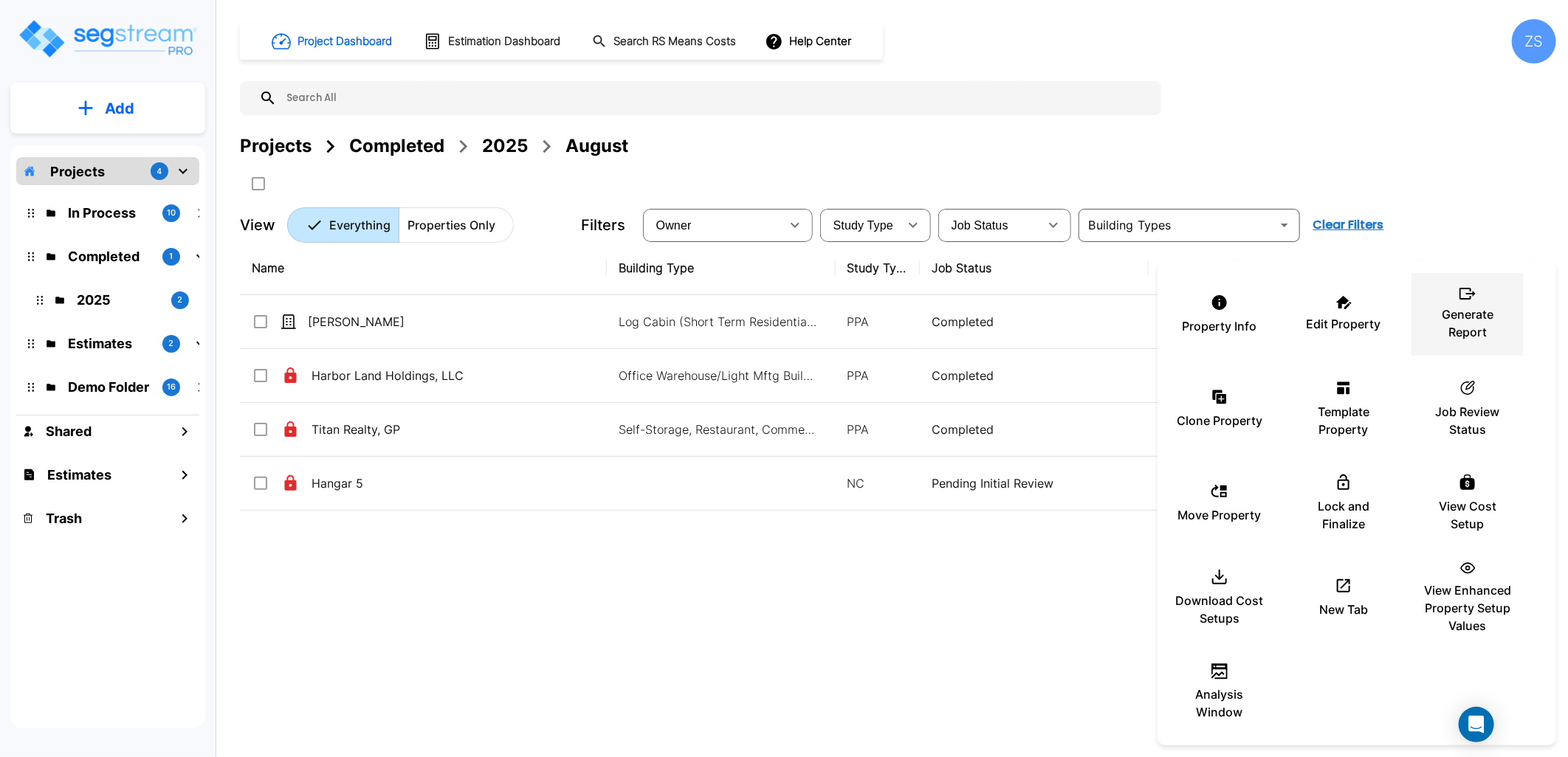
click at [1455, 326] on p "Generate Report" at bounding box center [1467, 323] width 88 height 35
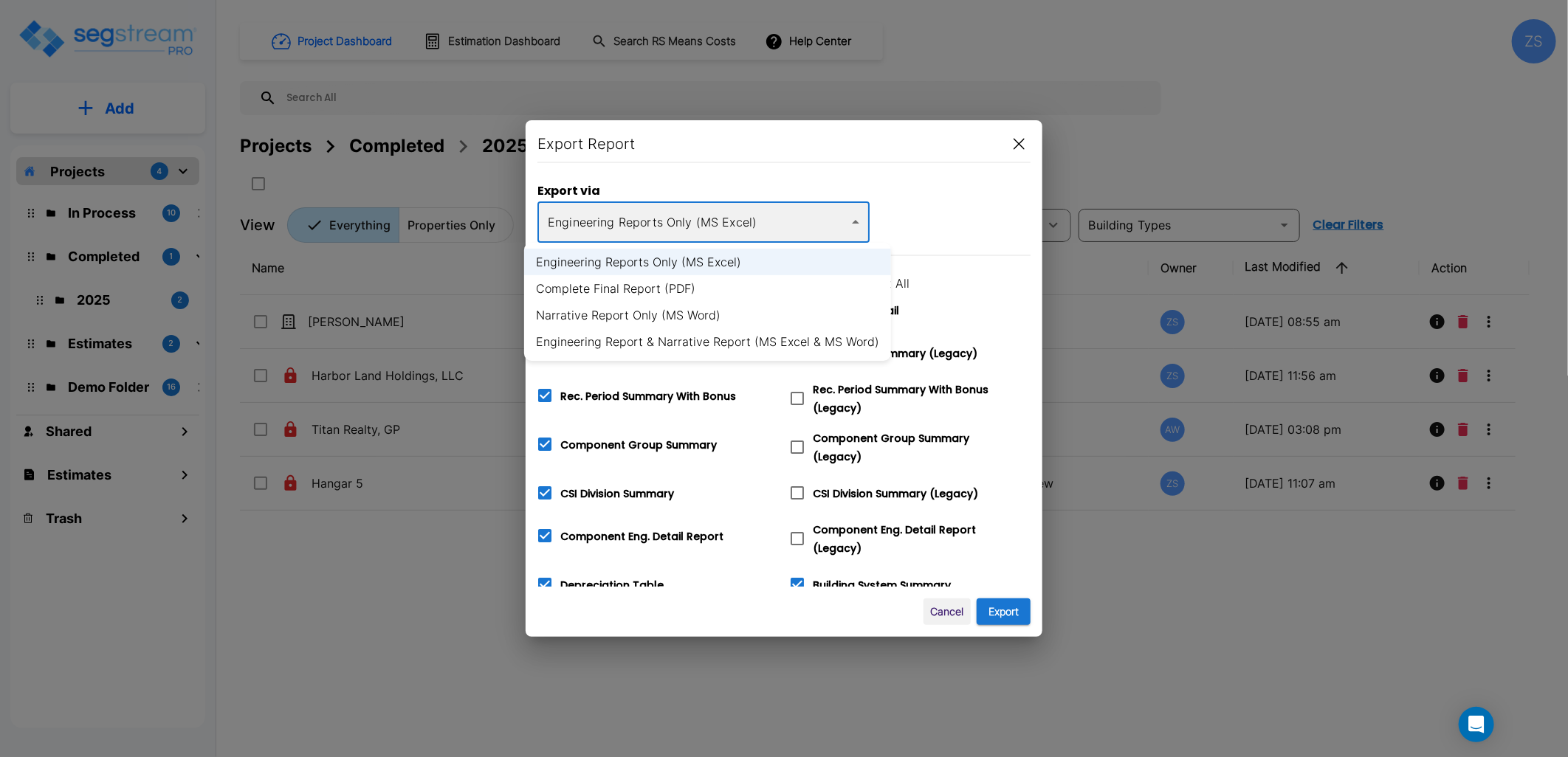
click at [720, 211] on body "× Your report is being generated. Be patient! × We're working on your Modificat…" at bounding box center [784, 378] width 1568 height 757
click at [726, 314] on li "Narrative Report Only (MS Word)" at bounding box center [707, 315] width 367 height 27
type input "word"
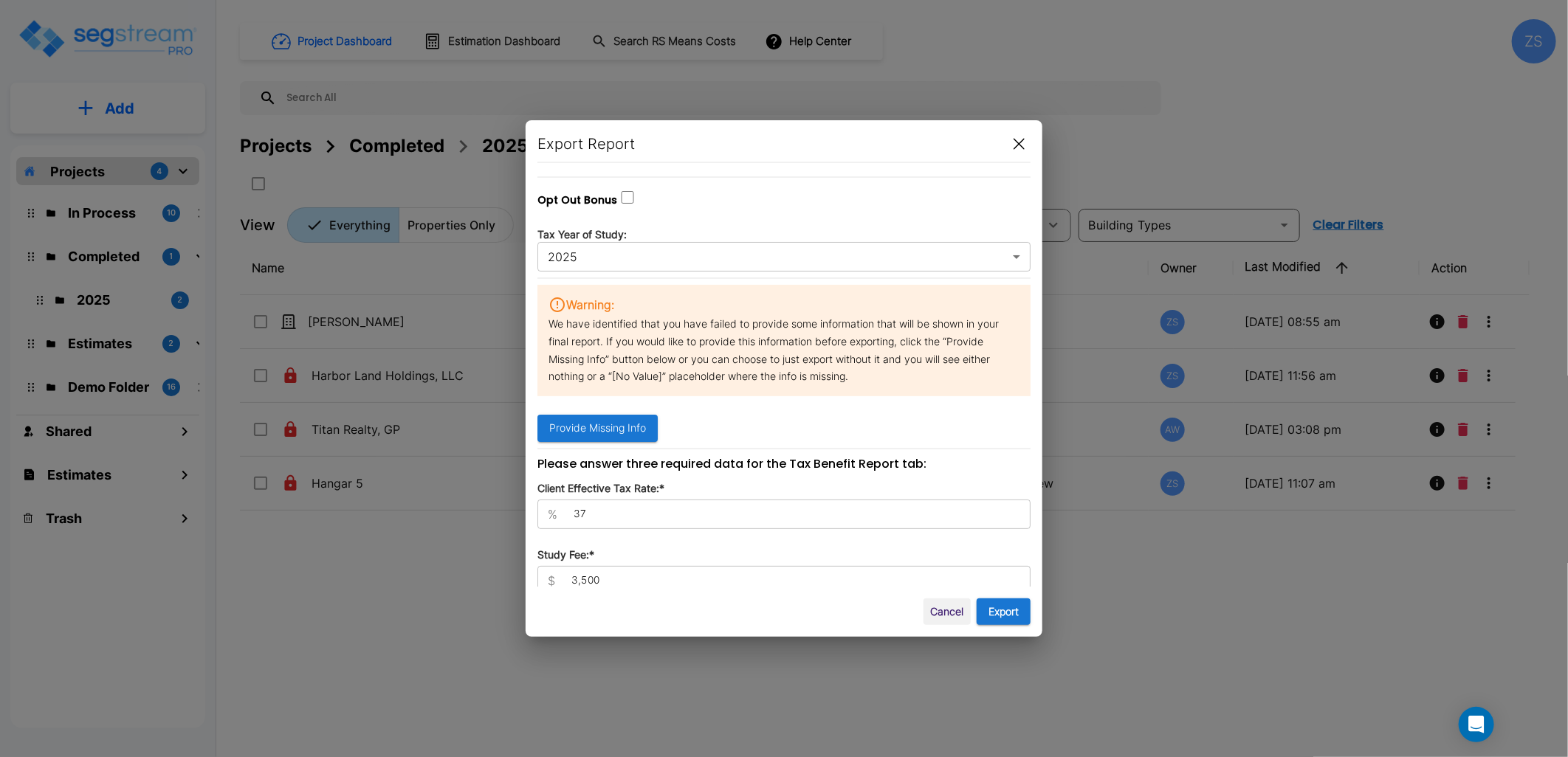
scroll to position [0, 0]
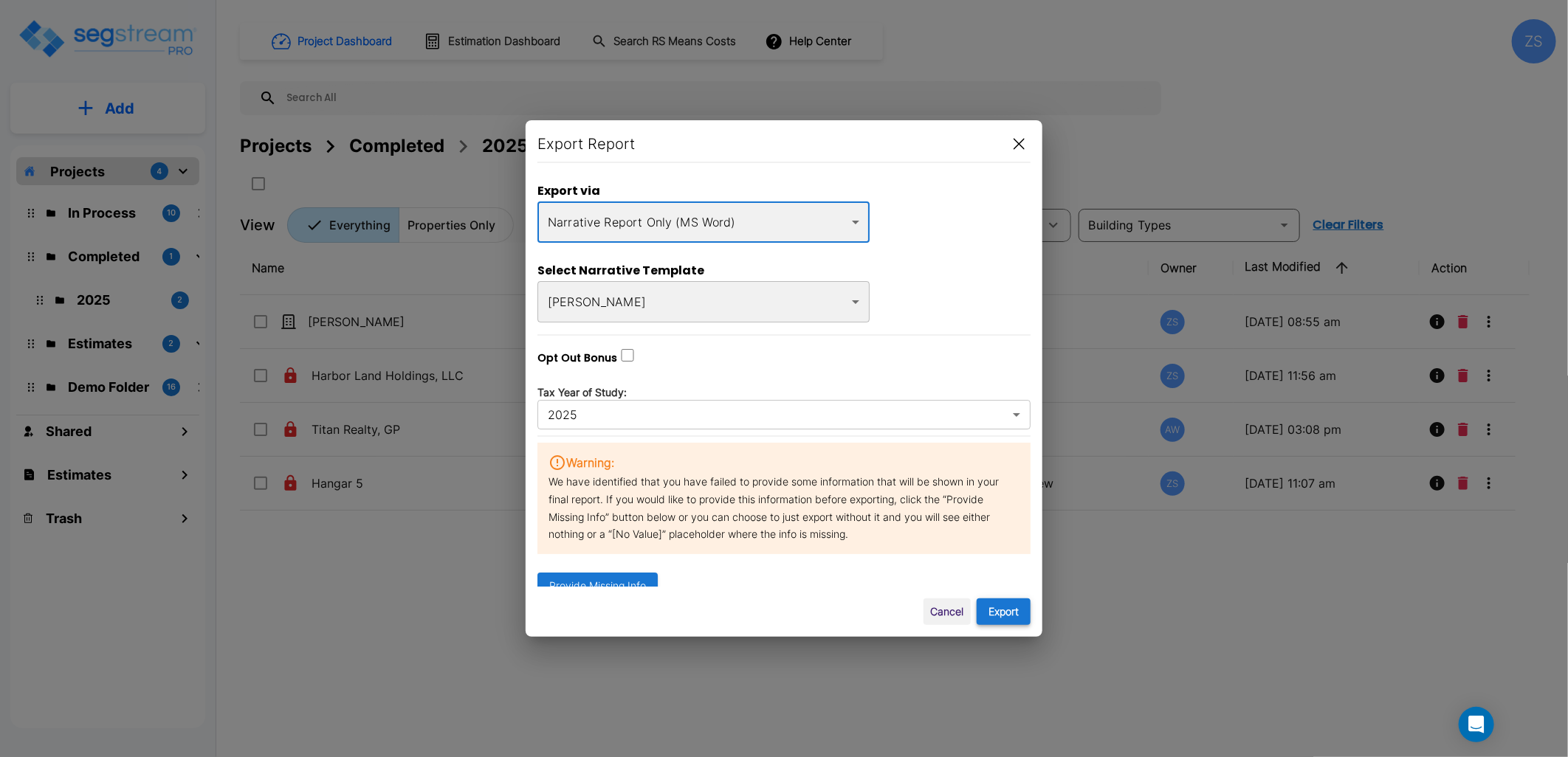
click at [1013, 610] on button "Export" at bounding box center [1003, 612] width 54 height 27
